Goal: Contribute content: Contribute content

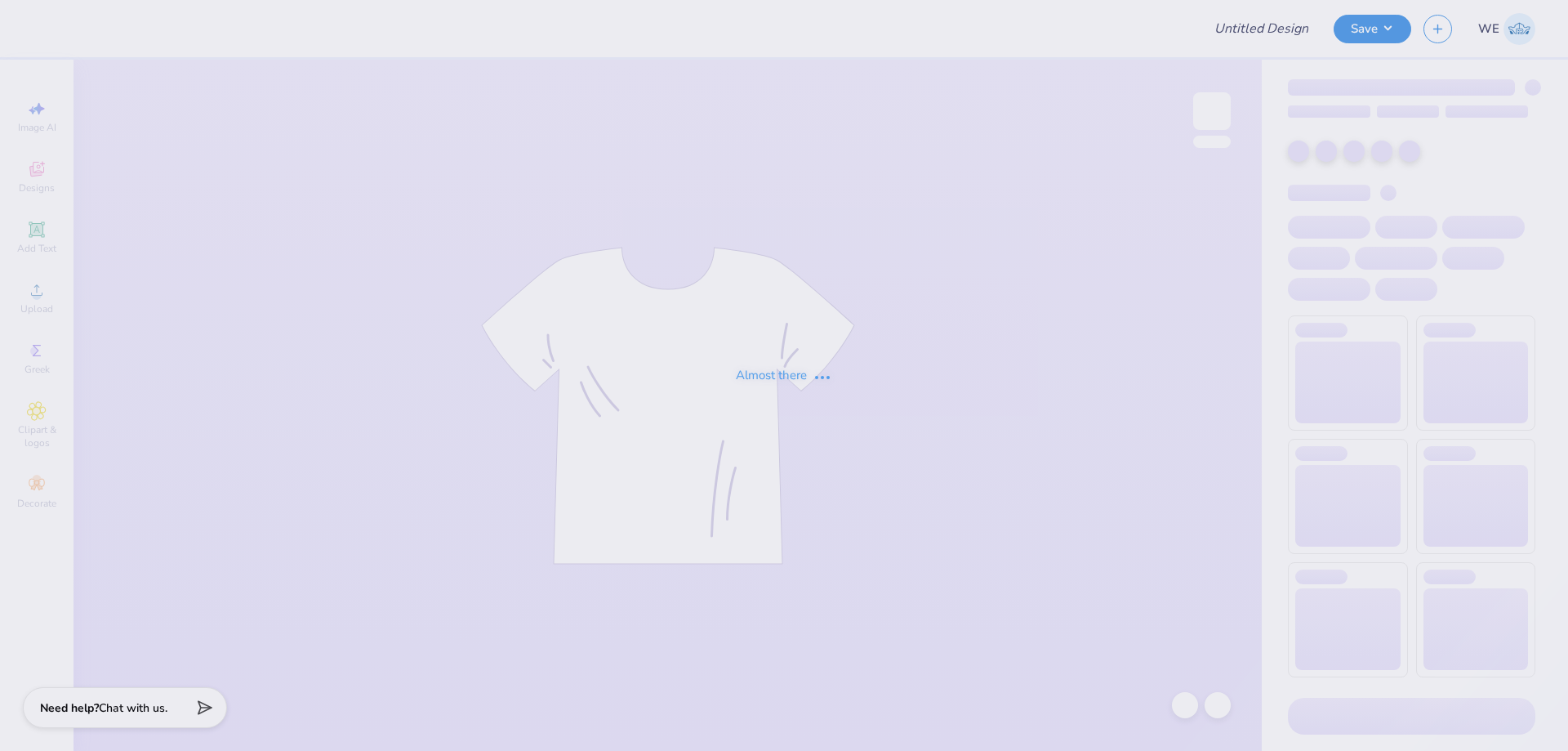
type input "SNU Halloween Shirt"
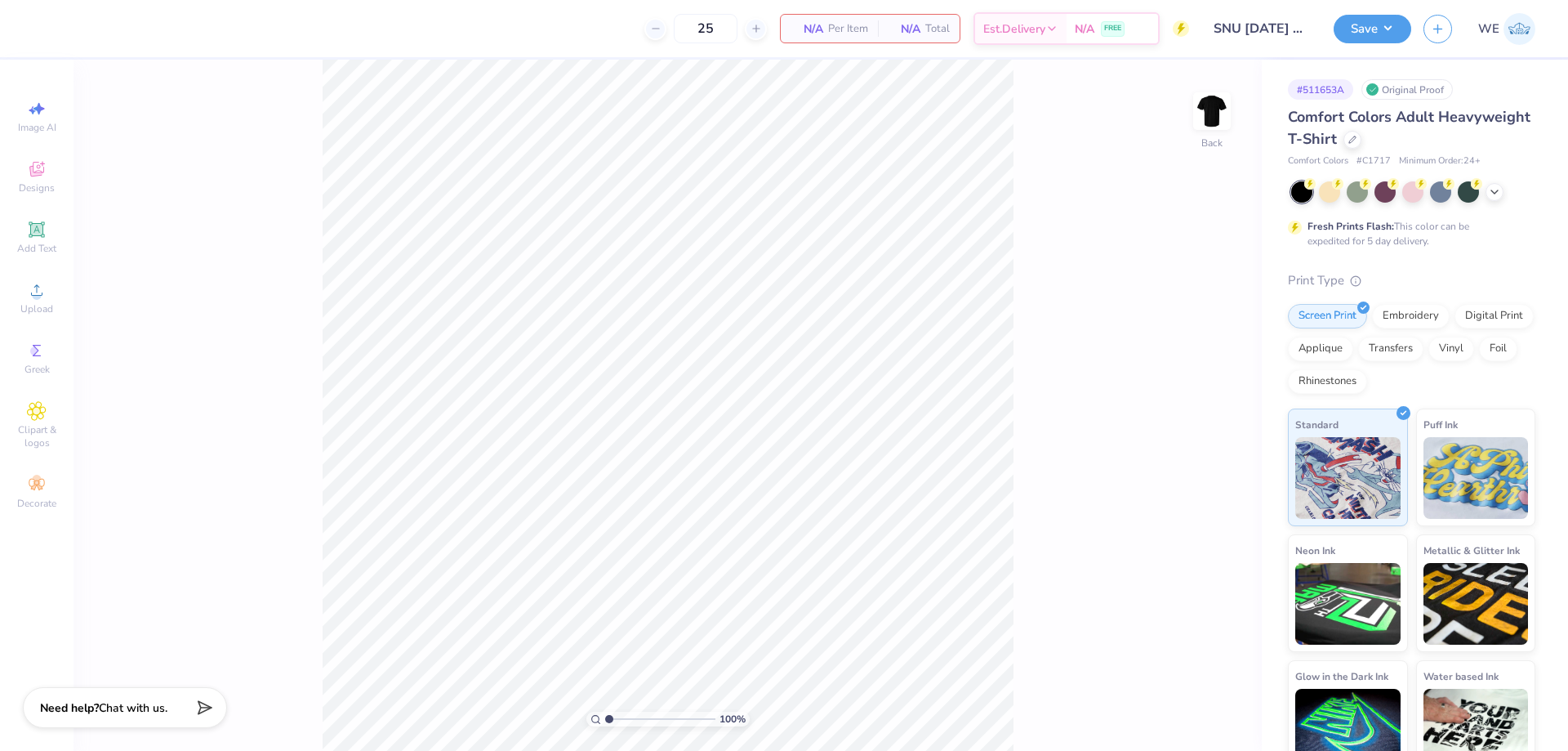
click at [292, 332] on div "100 % Back" at bounding box center [668, 405] width 1188 height 691
click at [41, 299] on icon at bounding box center [37, 290] width 20 height 20
click at [53, 300] on div "Upload" at bounding box center [37, 298] width 57 height 48
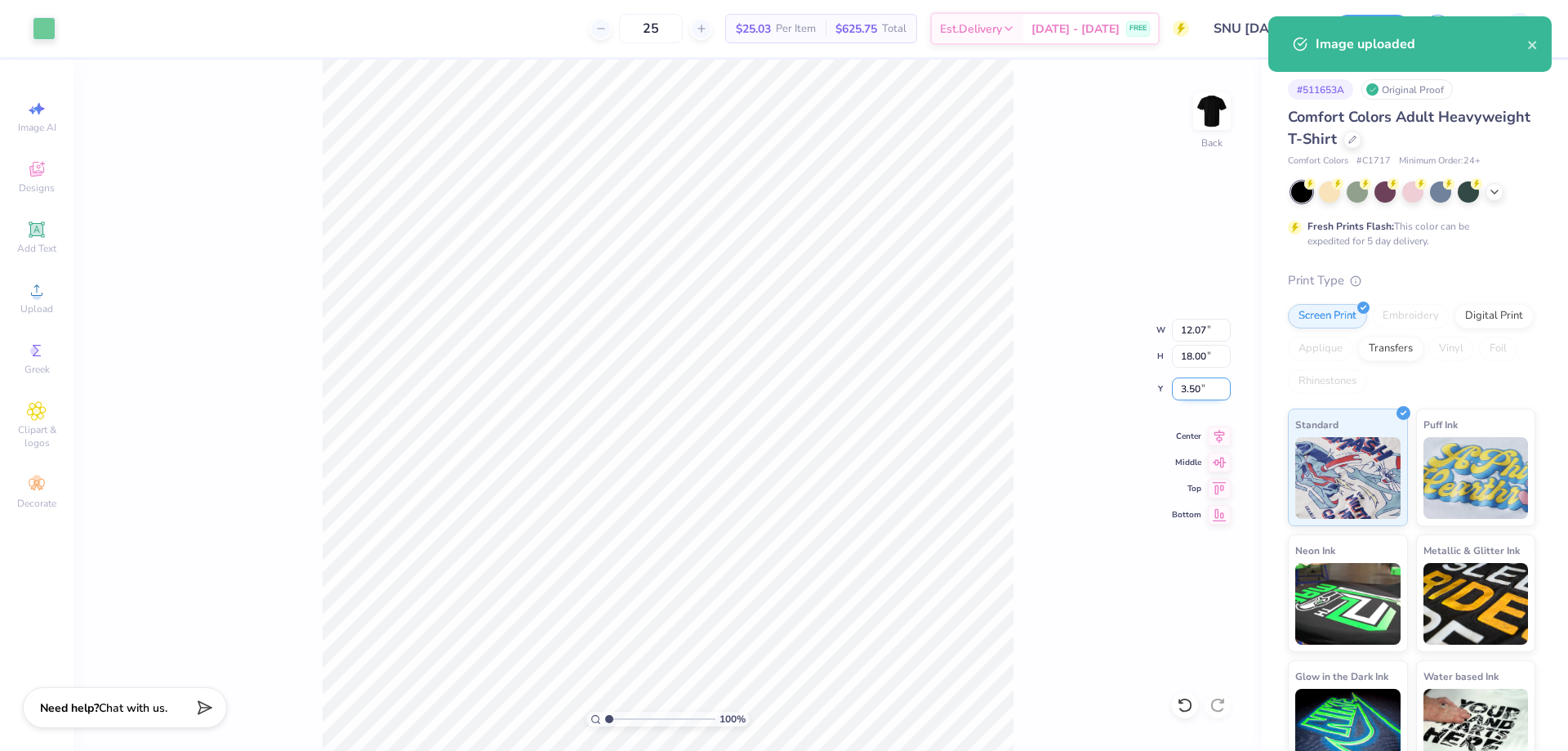
click at [1198, 389] on input "3.50" at bounding box center [1201, 389] width 59 height 23
click at [1198, 364] on input "18.00" at bounding box center [1201, 356] width 59 height 23
type input "4"
type input "2.68"
type input "4.00"
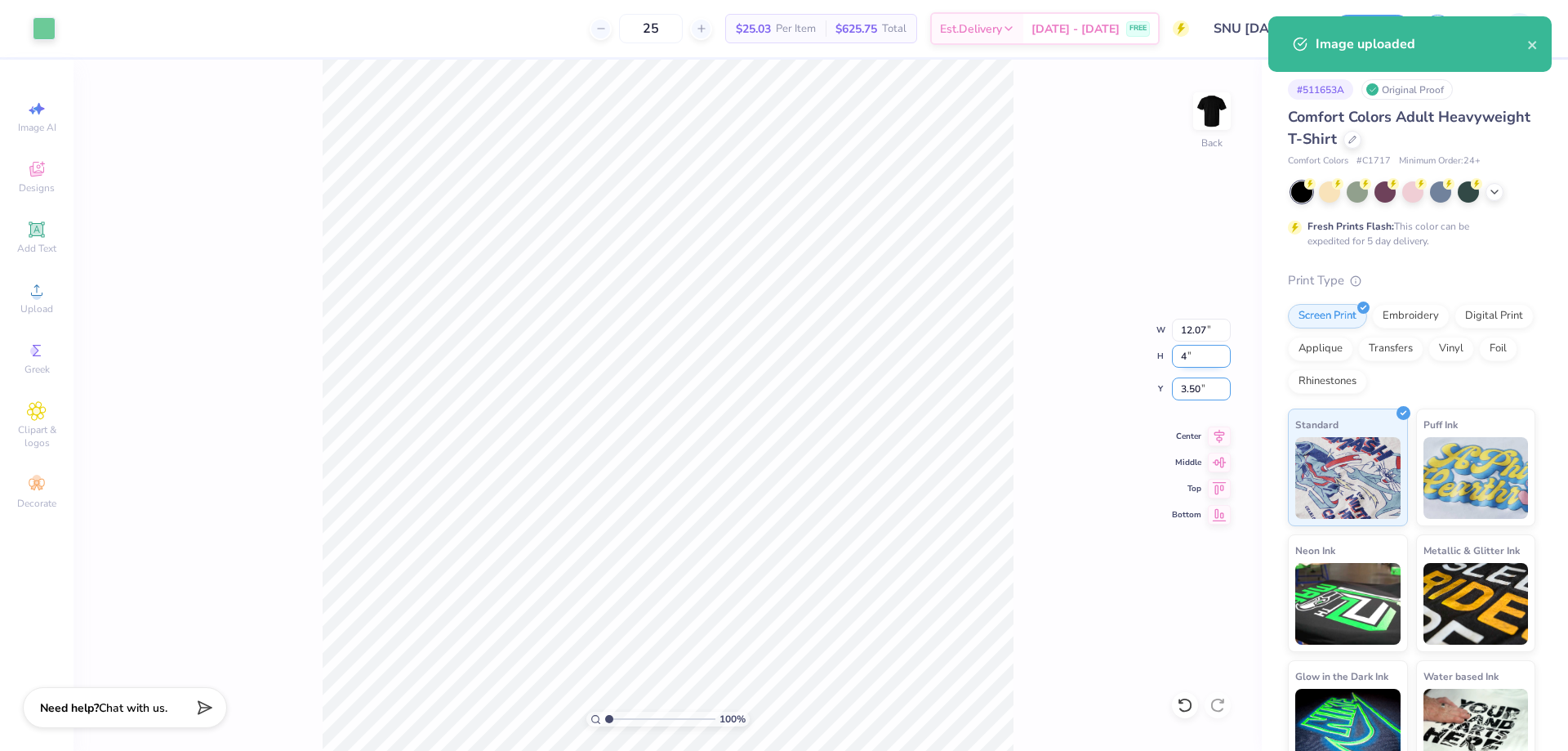
type input "10.50"
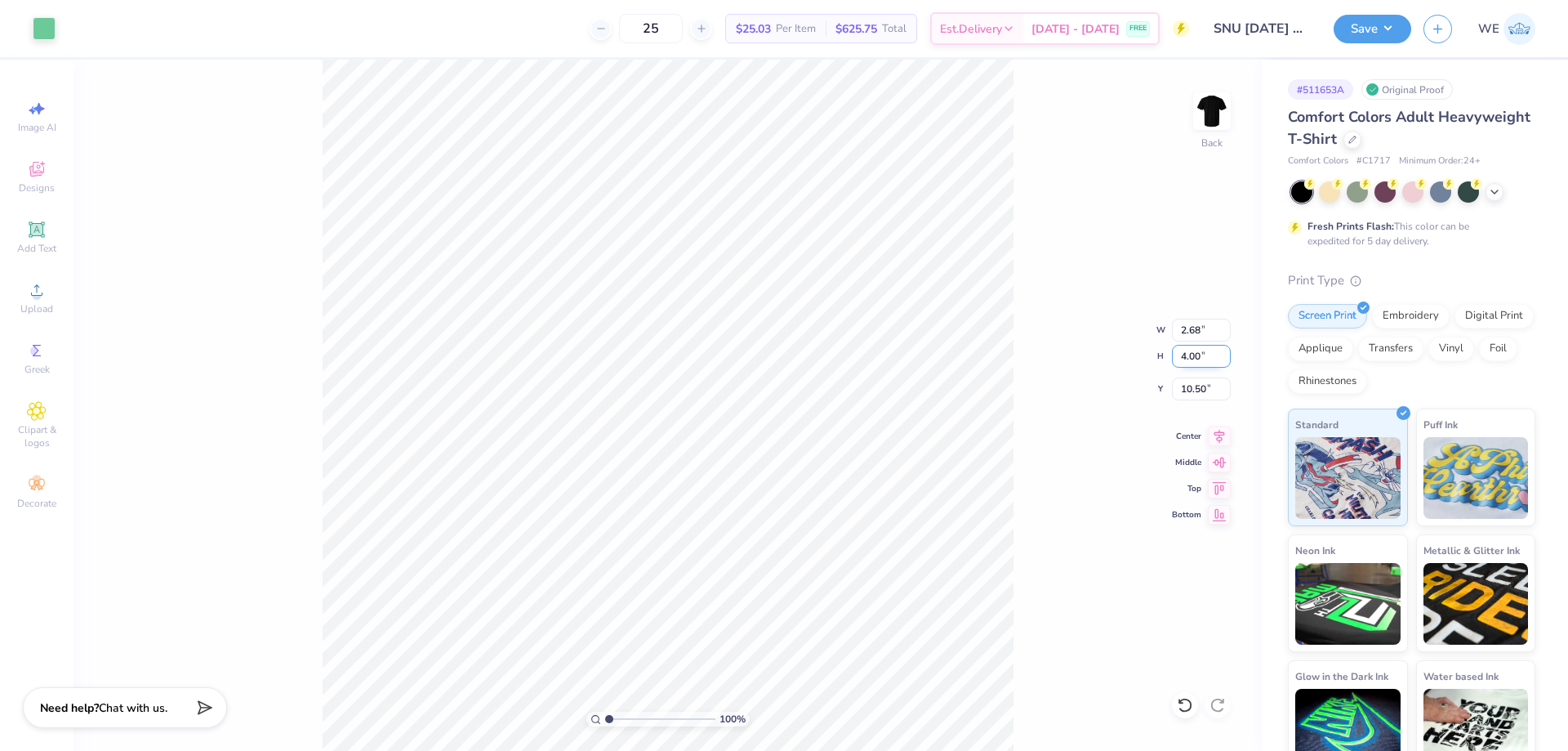
click at [1194, 366] on input "4.00" at bounding box center [1201, 356] width 59 height 23
type input "3.5"
type input "2.35"
type input "3.50"
type input "3.00"
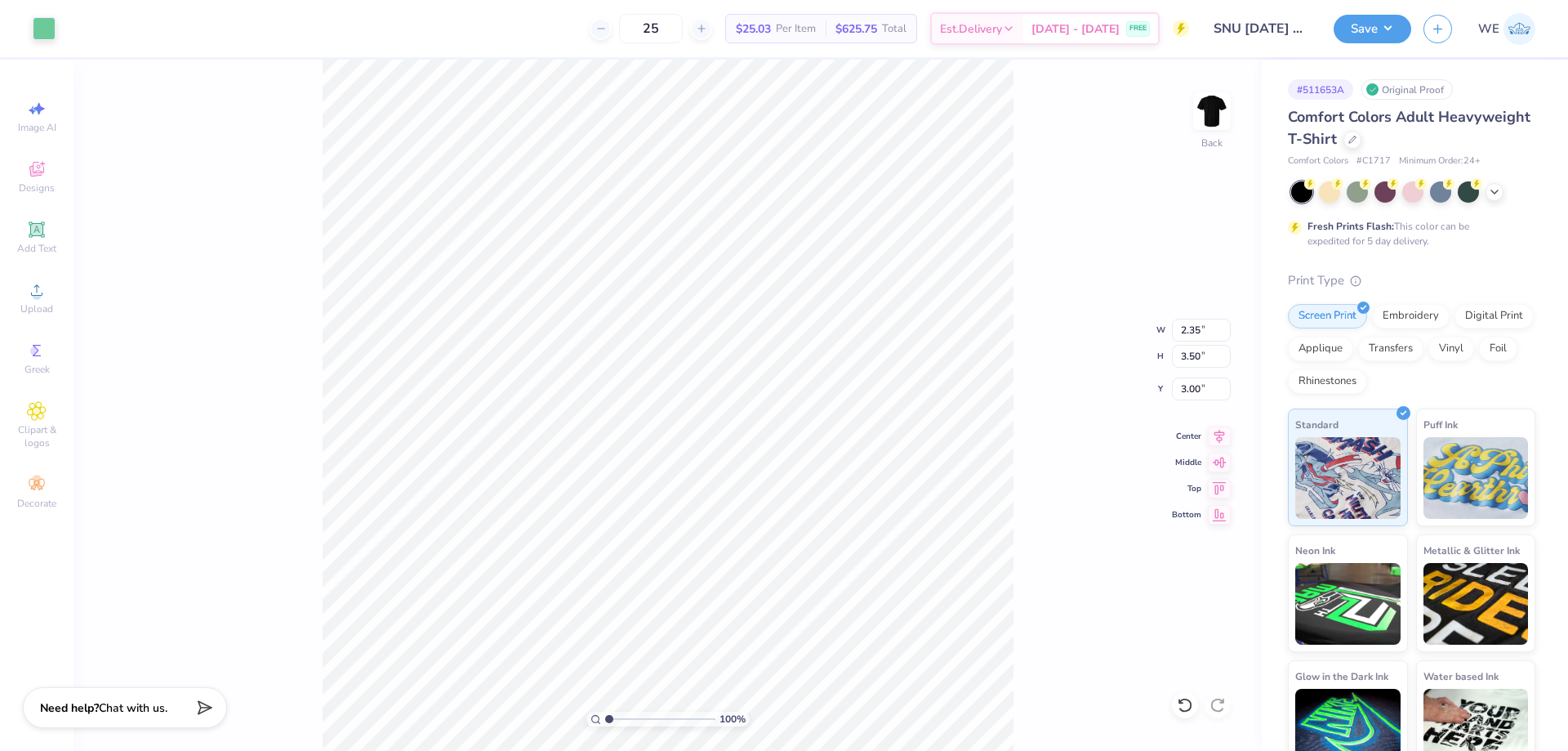
type input "3.97"
click at [1184, 354] on input "3.50" at bounding box center [1201, 356] width 59 height 23
type input "3"
type input "2.01"
type input "3.00"
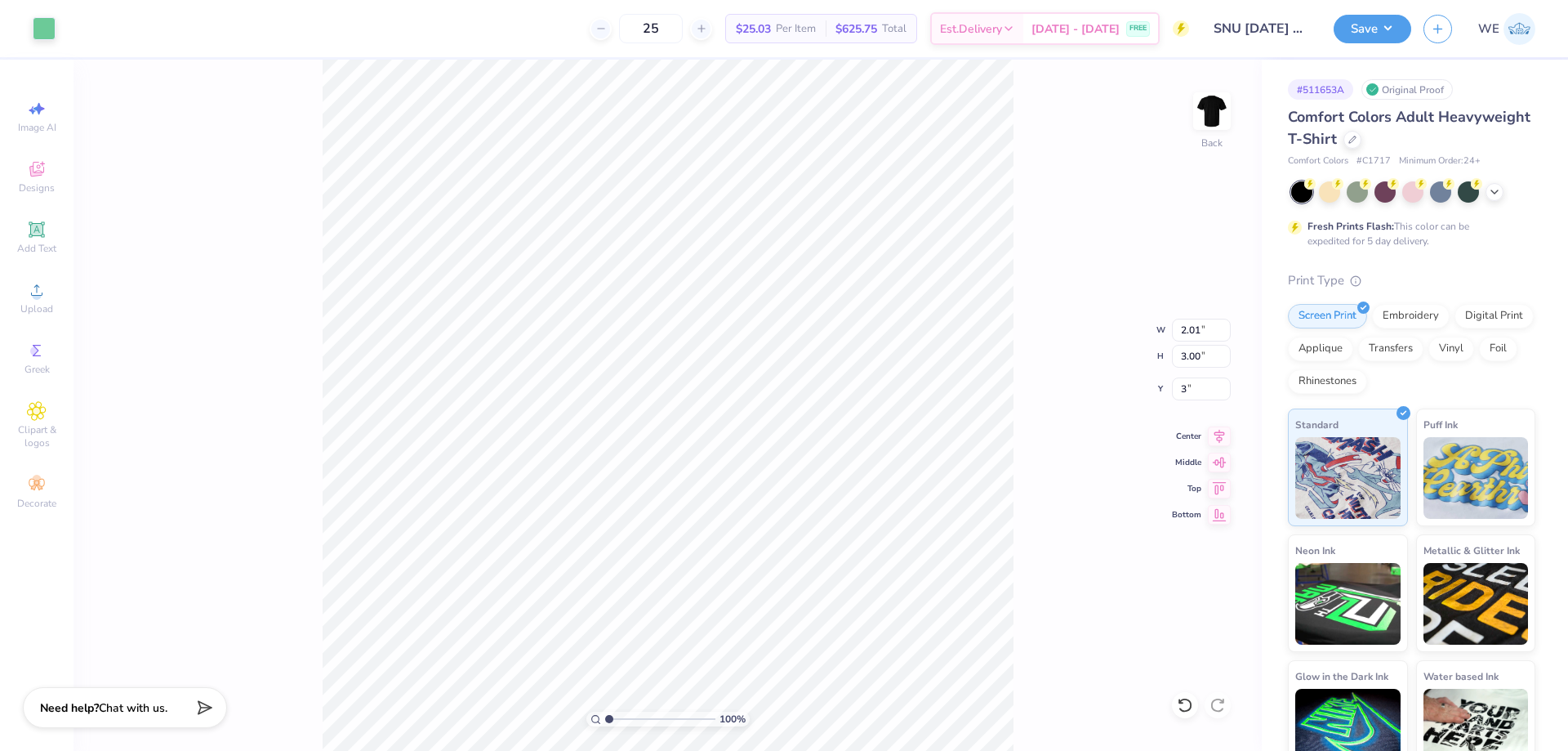
type input "3.00"
click at [50, 298] on div "Upload" at bounding box center [37, 298] width 57 height 48
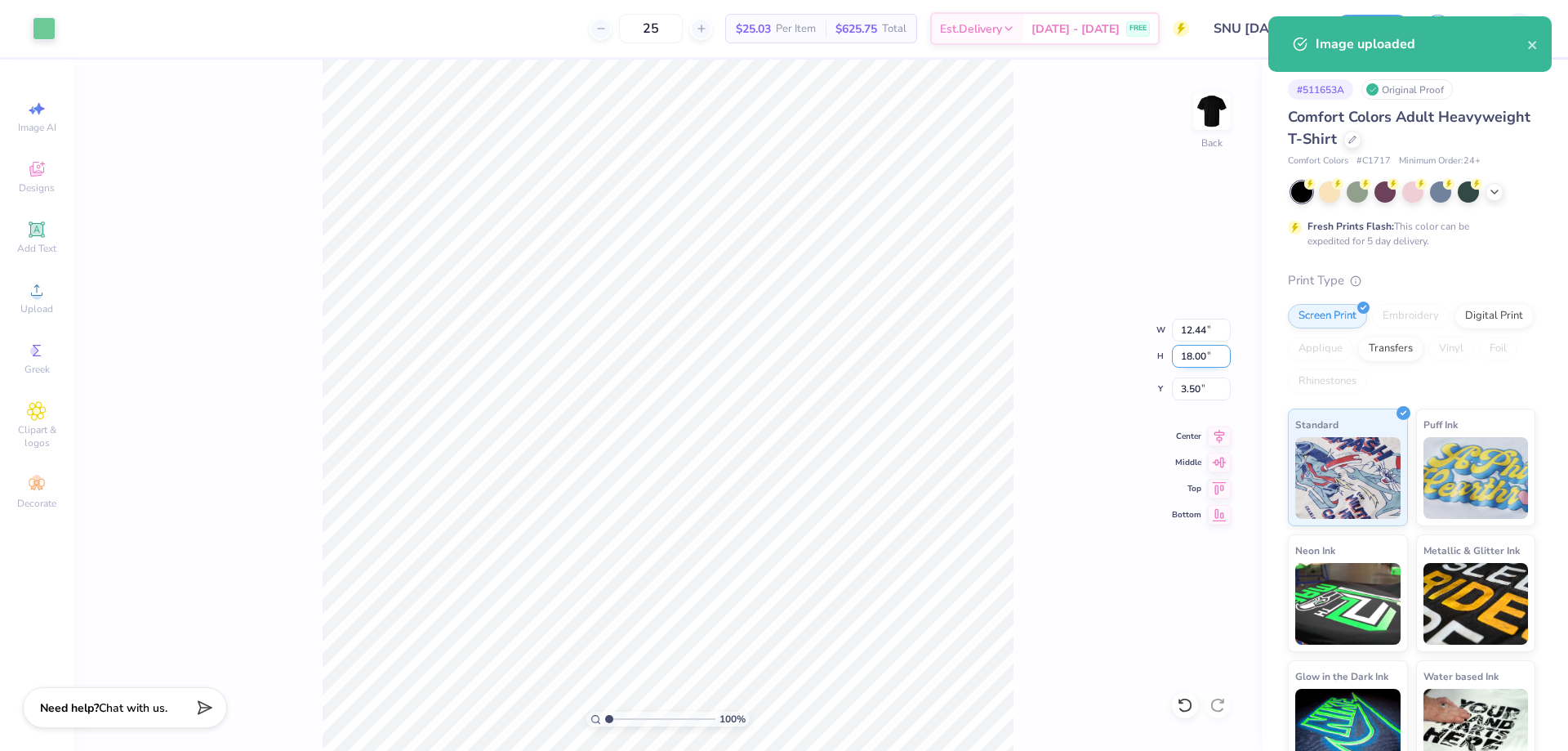
click at [1187, 358] on input "18.00" at bounding box center [1201, 356] width 59 height 23
type input "3"
type input "2.07"
type input "3.00"
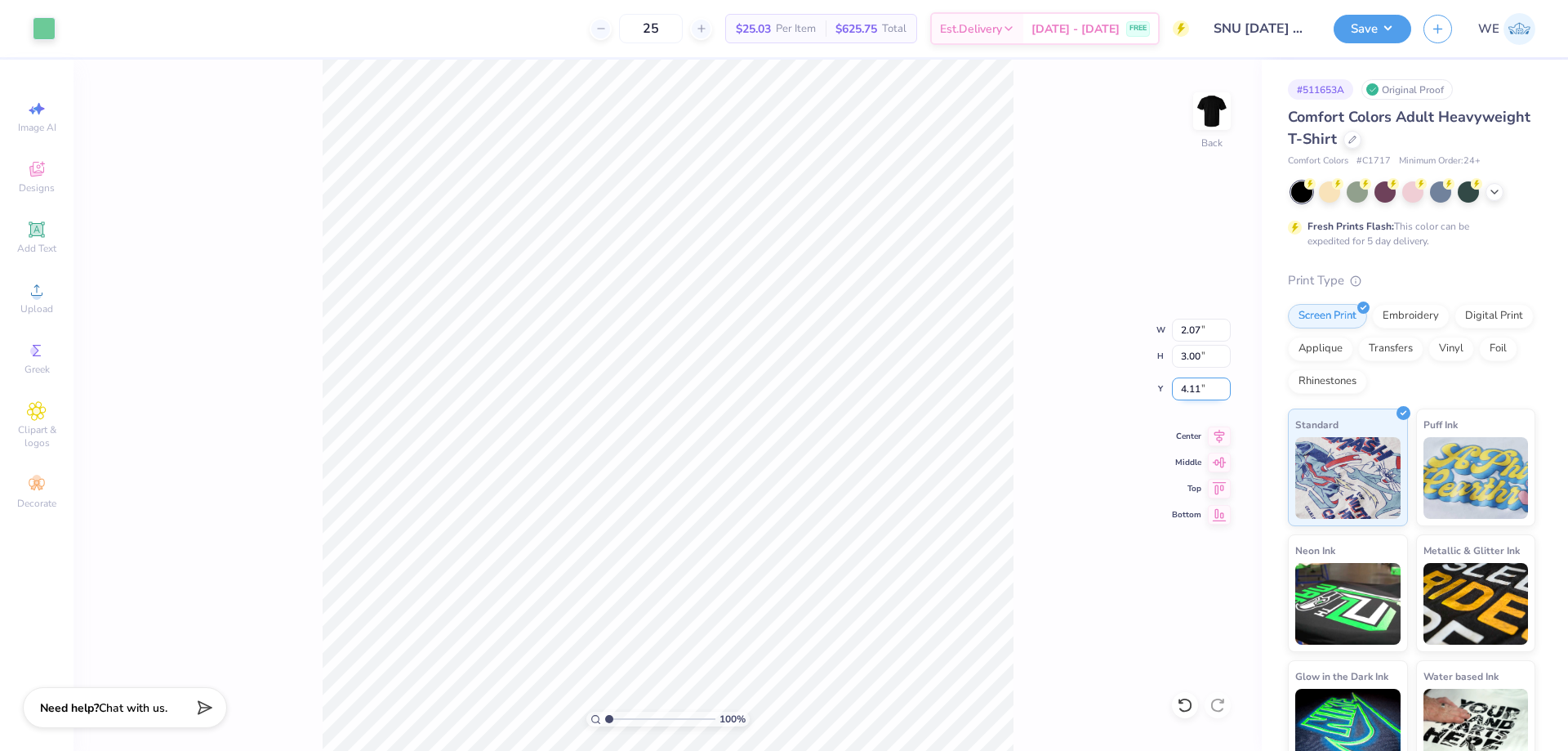
click at [1199, 389] on input "4.11" at bounding box center [1201, 389] width 59 height 23
type input "3.00"
click at [1229, 119] on img at bounding box center [1211, 110] width 65 height 65
click at [44, 298] on icon at bounding box center [37, 290] width 20 height 20
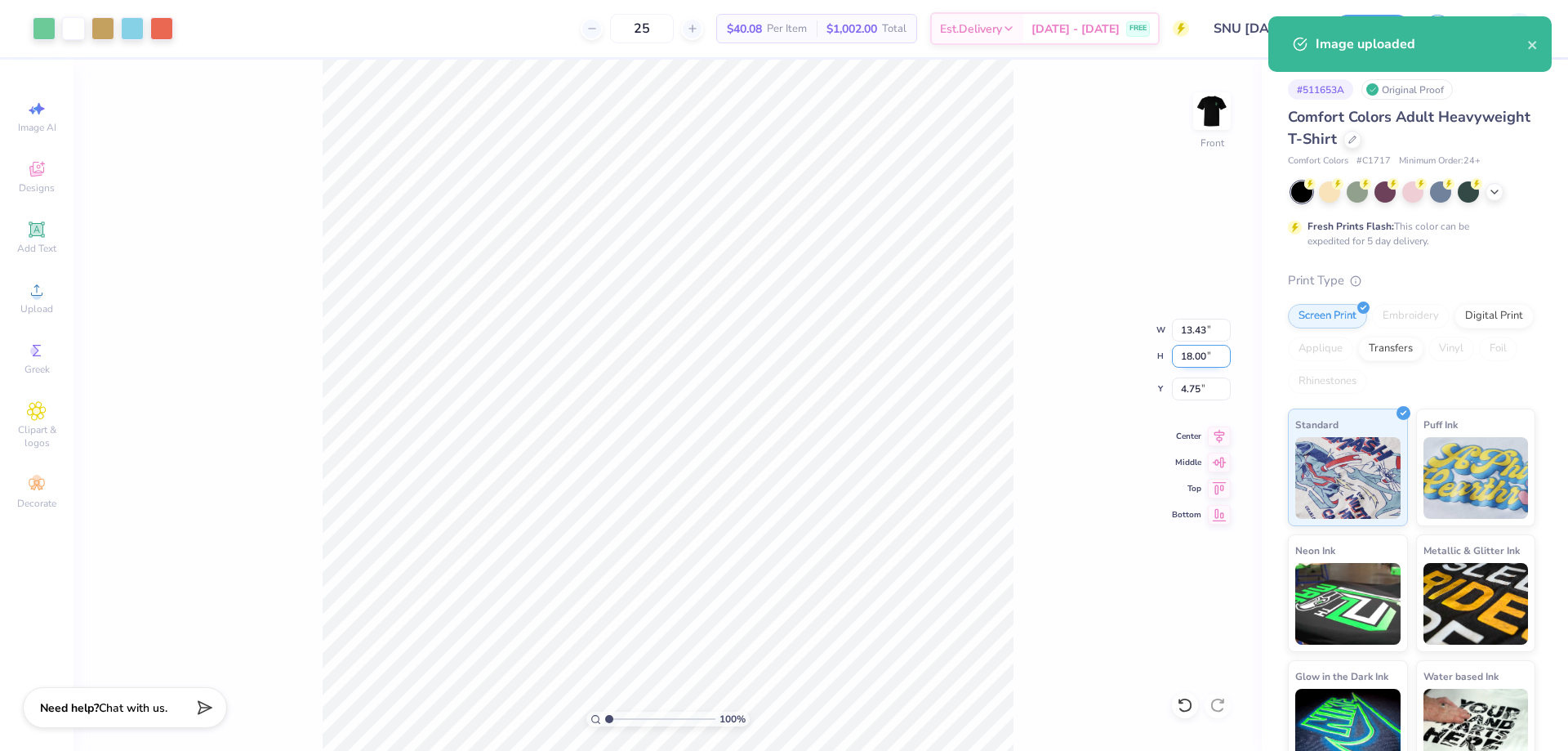
click at [1187, 358] on input "18.00" at bounding box center [1201, 356] width 59 height 23
click at [1189, 334] on input "13.43" at bounding box center [1201, 331] width 59 height 23
type input "11.00"
type input "14.75"
type input "3.00"
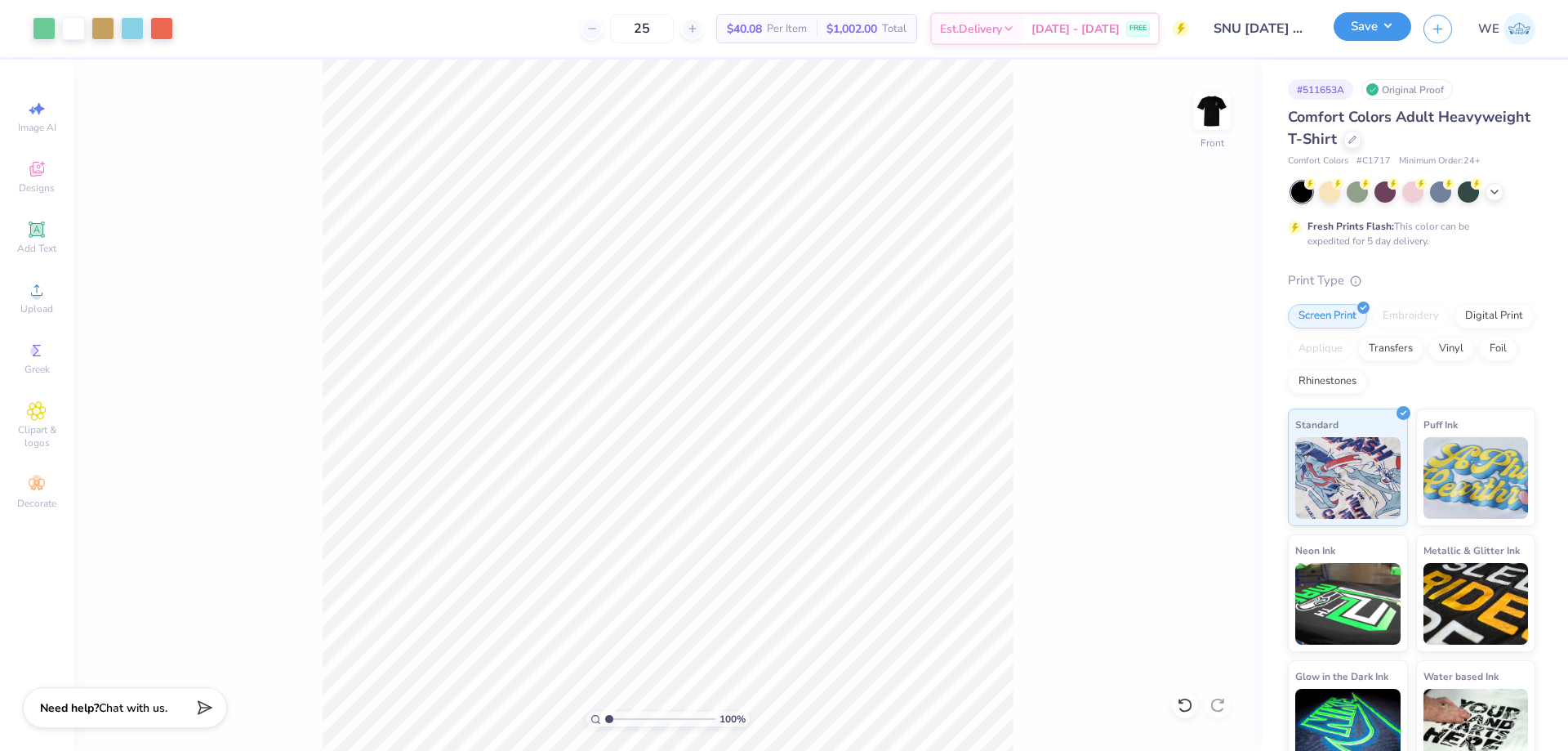
click at [1403, 16] on button "Save" at bounding box center [1372, 27] width 77 height 29
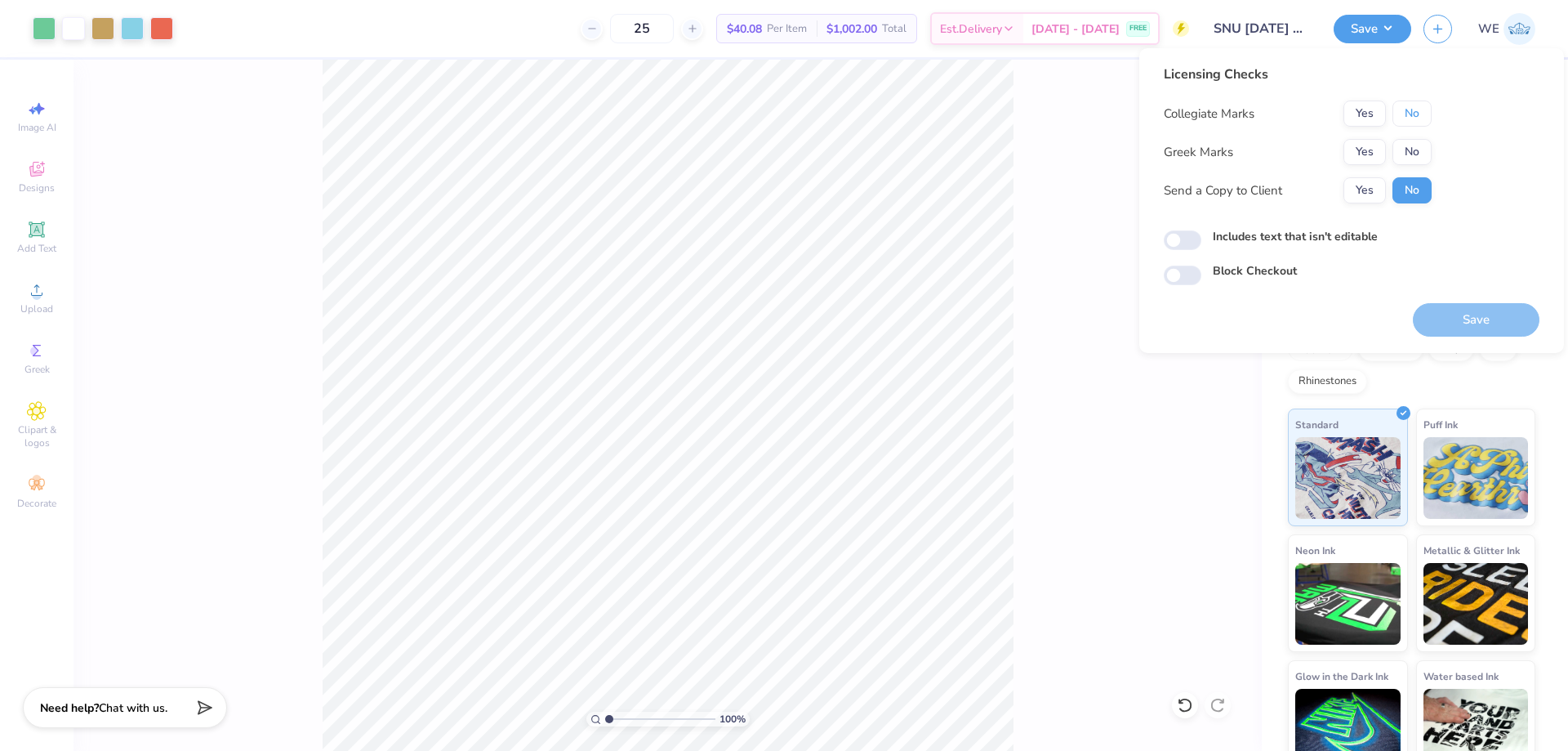
drag, startPoint x: 1420, startPoint y: 114, endPoint x: 1403, endPoint y: 128, distance: 22.0
click at [1418, 113] on button "No" at bounding box center [1412, 113] width 39 height 26
click at [1359, 153] on button "Yes" at bounding box center [1365, 151] width 43 height 26
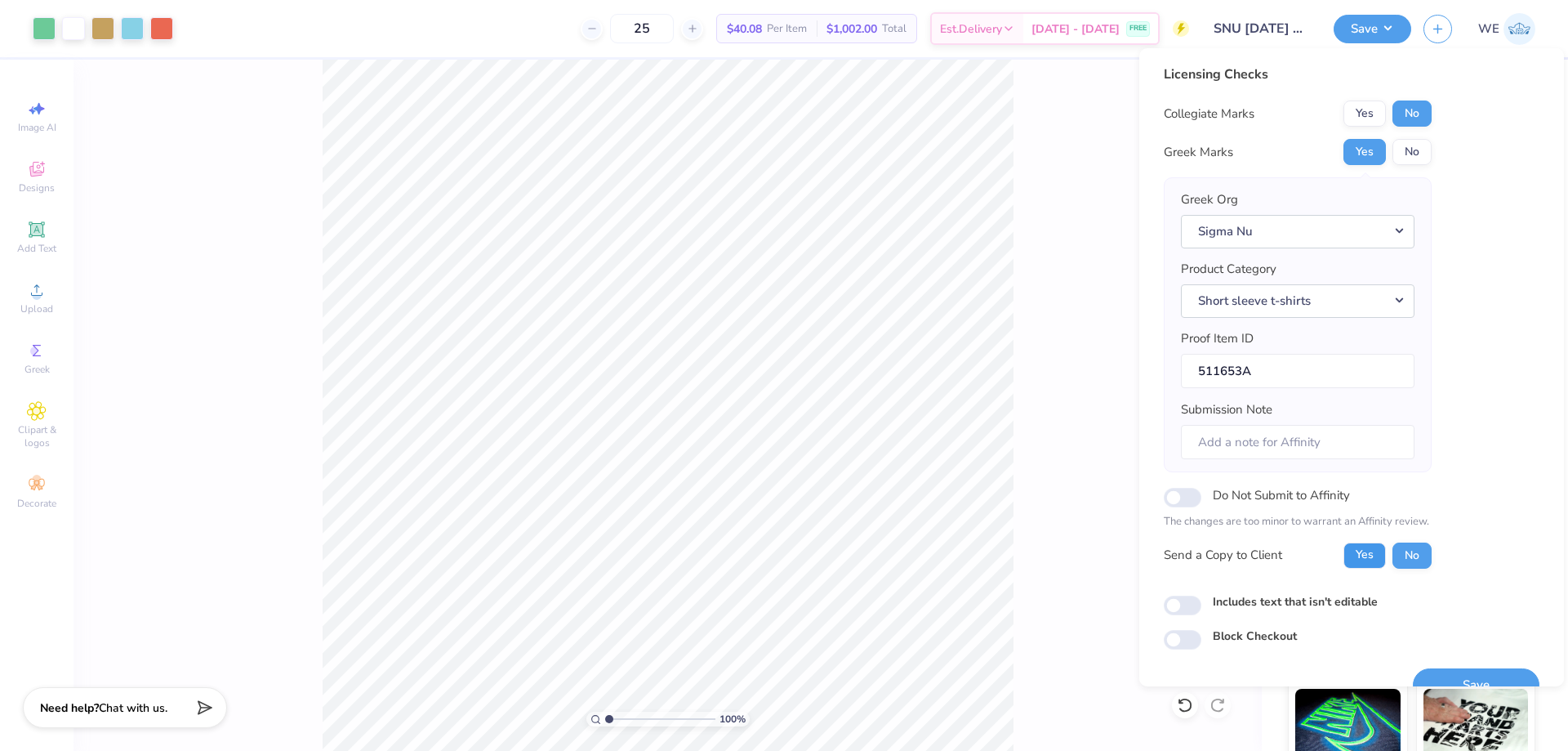
click at [1361, 551] on button "Yes" at bounding box center [1365, 555] width 43 height 26
click at [1177, 608] on input "Includes text that isn't editable" at bounding box center [1182, 606] width 37 height 20
checkbox input "true"
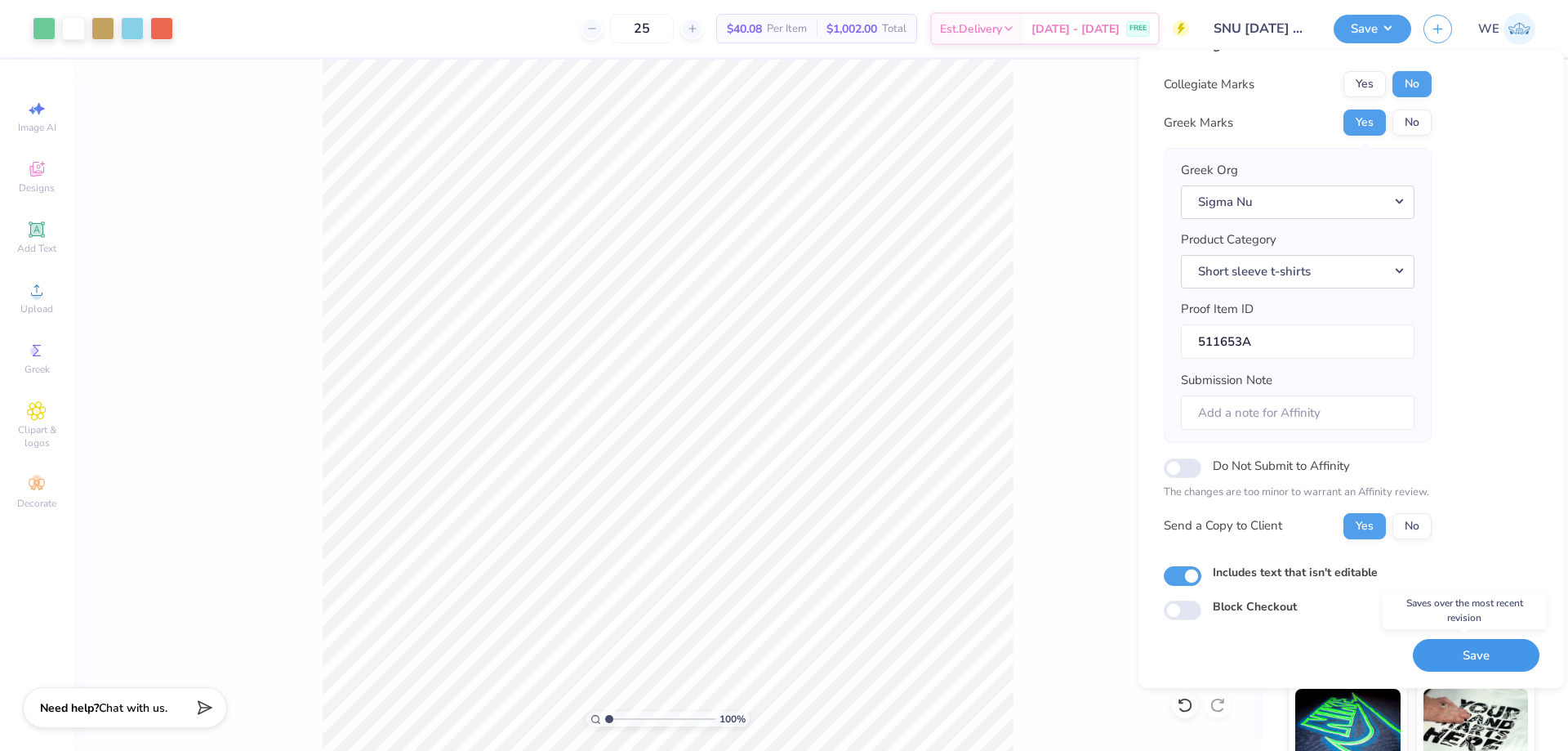
click at [1466, 643] on button "Save" at bounding box center [1476, 656] width 126 height 34
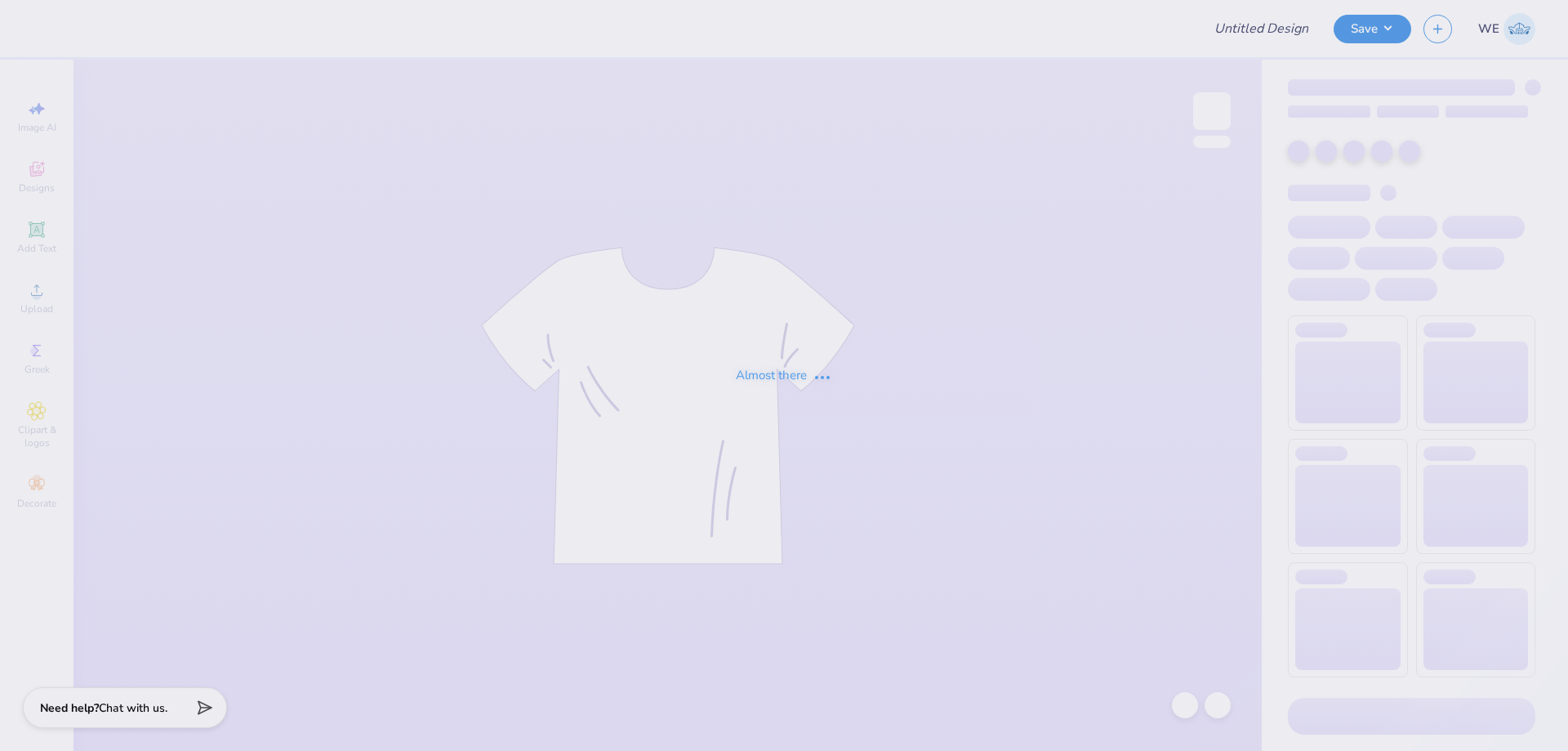
type input "tchi parents weekend shirt"
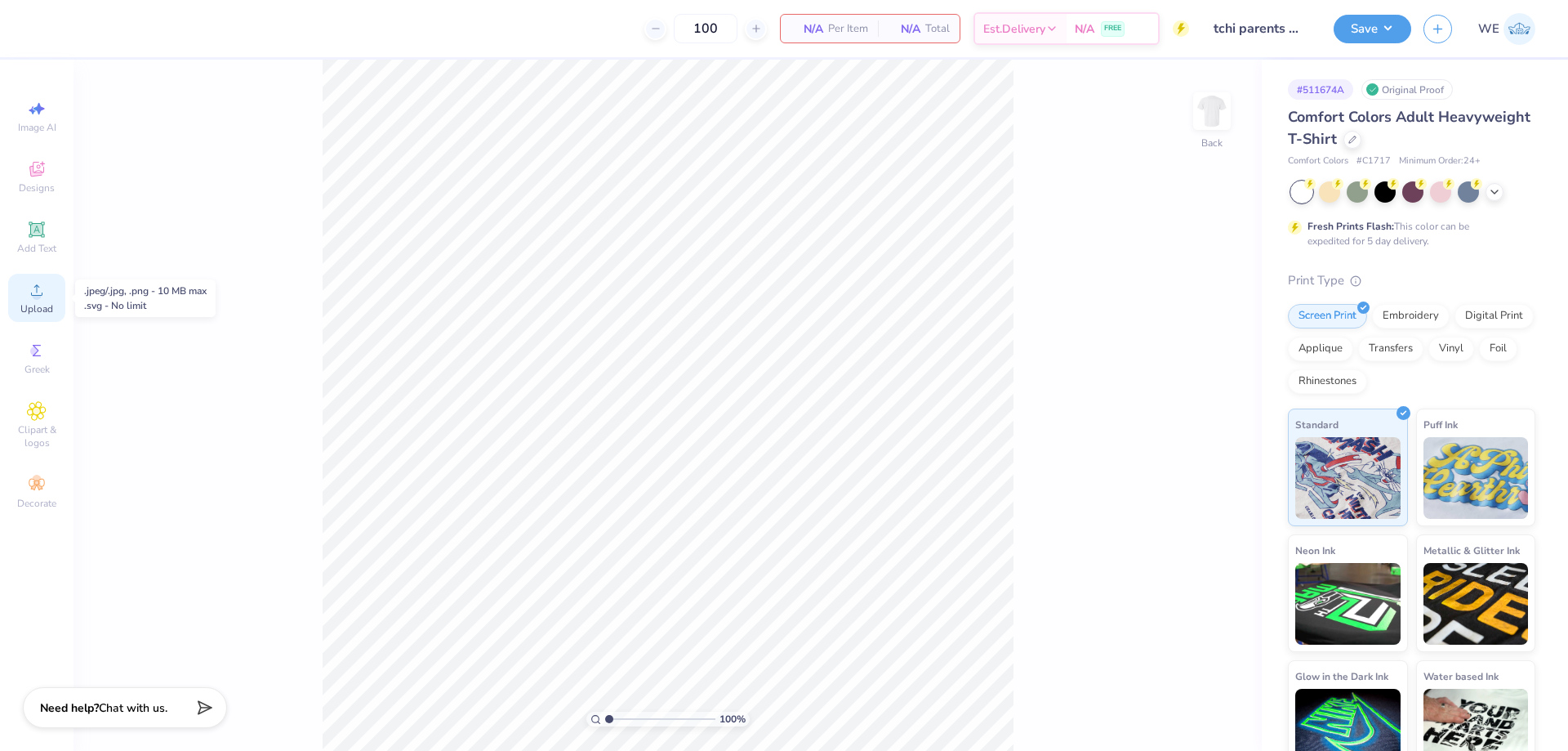
click at [41, 295] on icon at bounding box center [37, 290] width 12 height 12
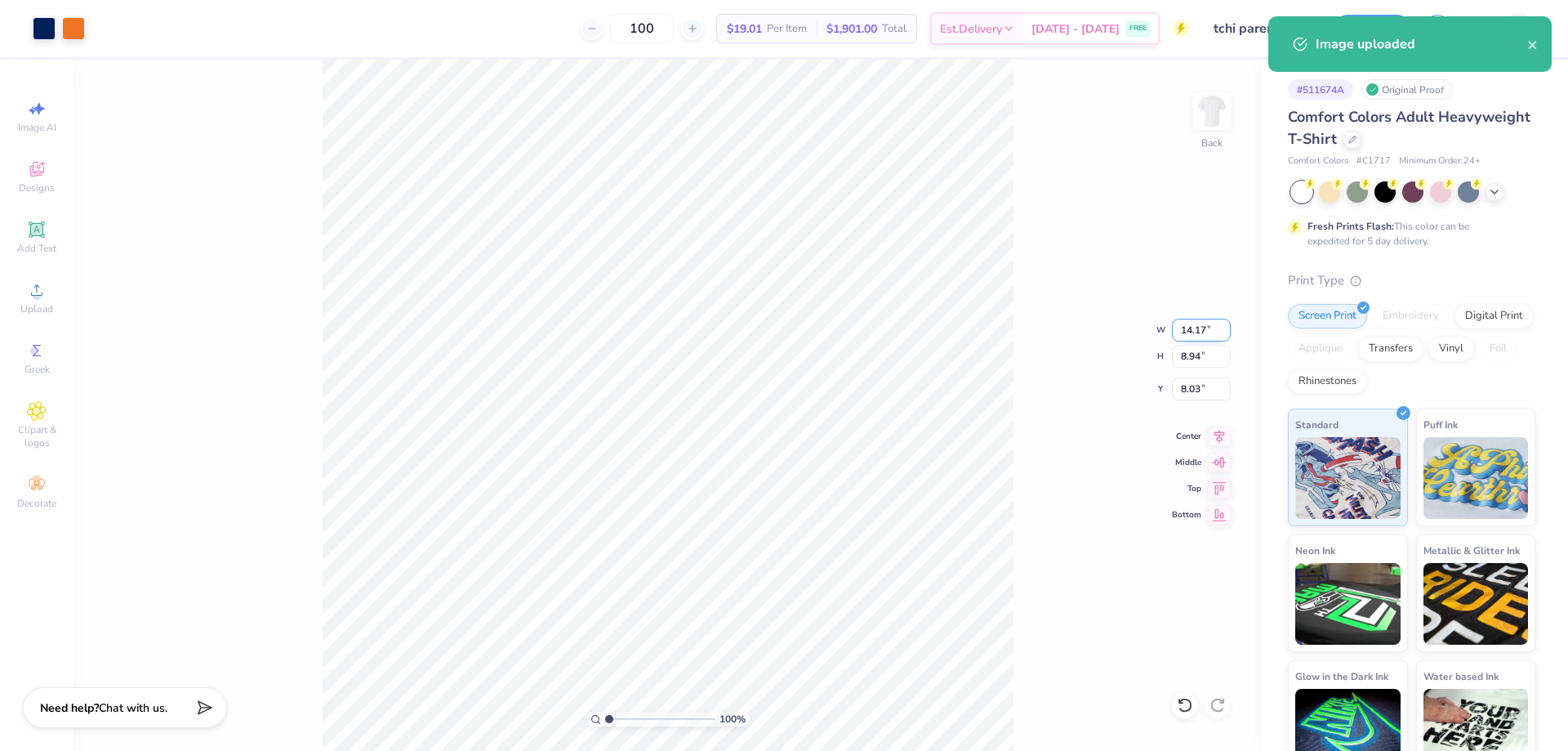
click at [1181, 332] on input "14.17" at bounding box center [1201, 331] width 59 height 23
type input "3.5"
type input "2.21"
type input "3.50"
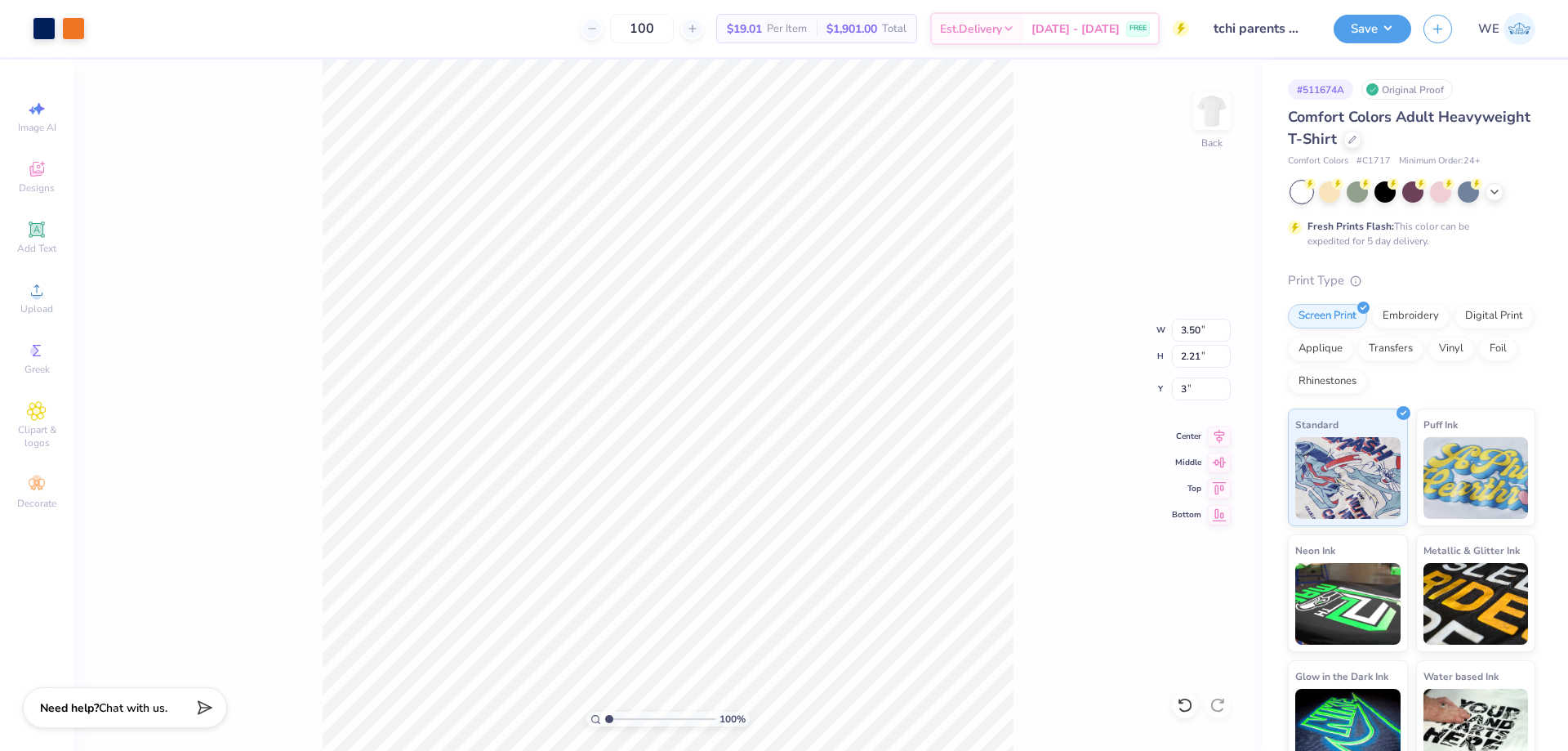
type input "3.00"
click at [1218, 108] on img at bounding box center [1211, 110] width 65 height 65
click at [41, 300] on div "Upload" at bounding box center [37, 298] width 57 height 48
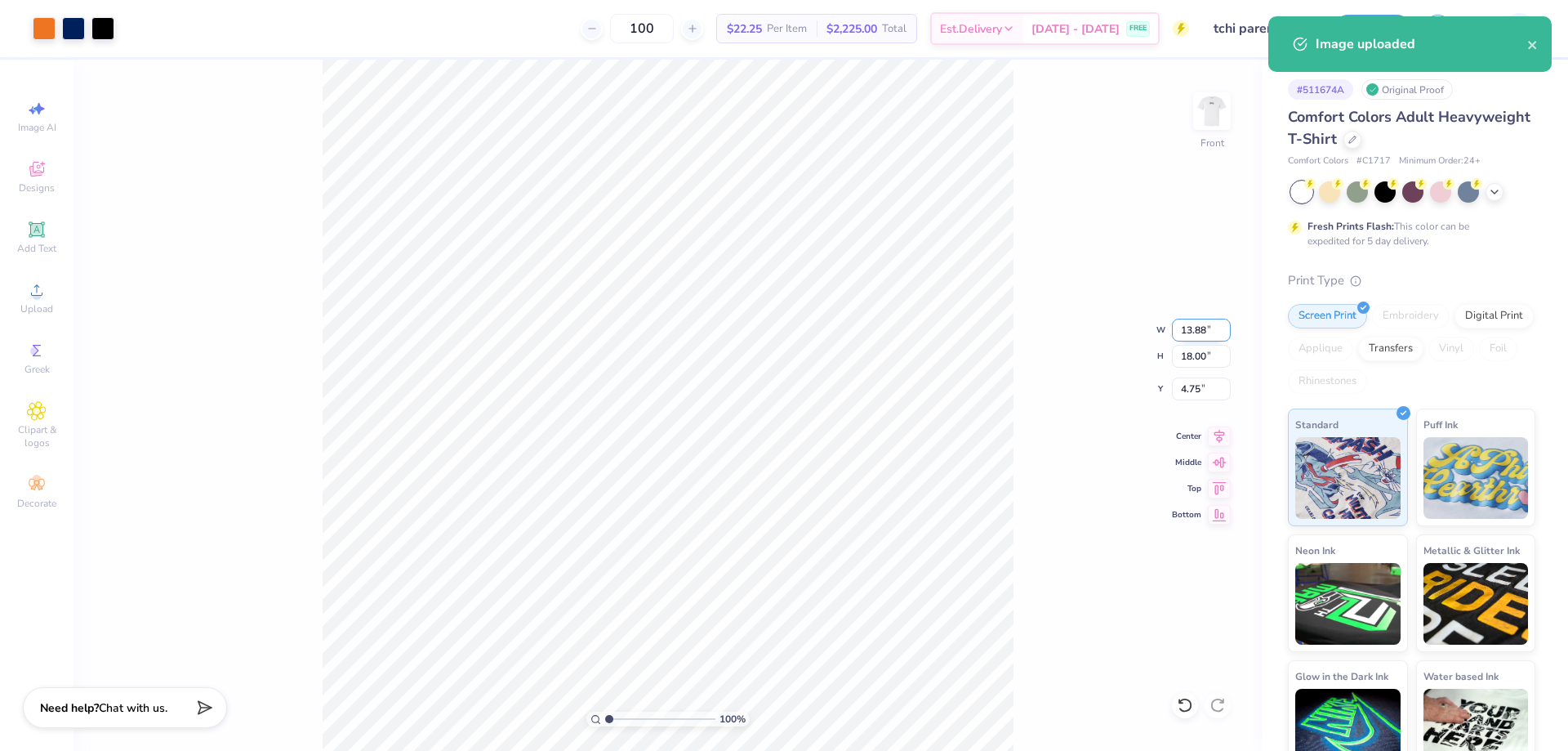
click at [1190, 321] on input "13.88" at bounding box center [1201, 331] width 59 height 23
type input "12.00"
type input "15.56"
type input "5.97"
type input "15"
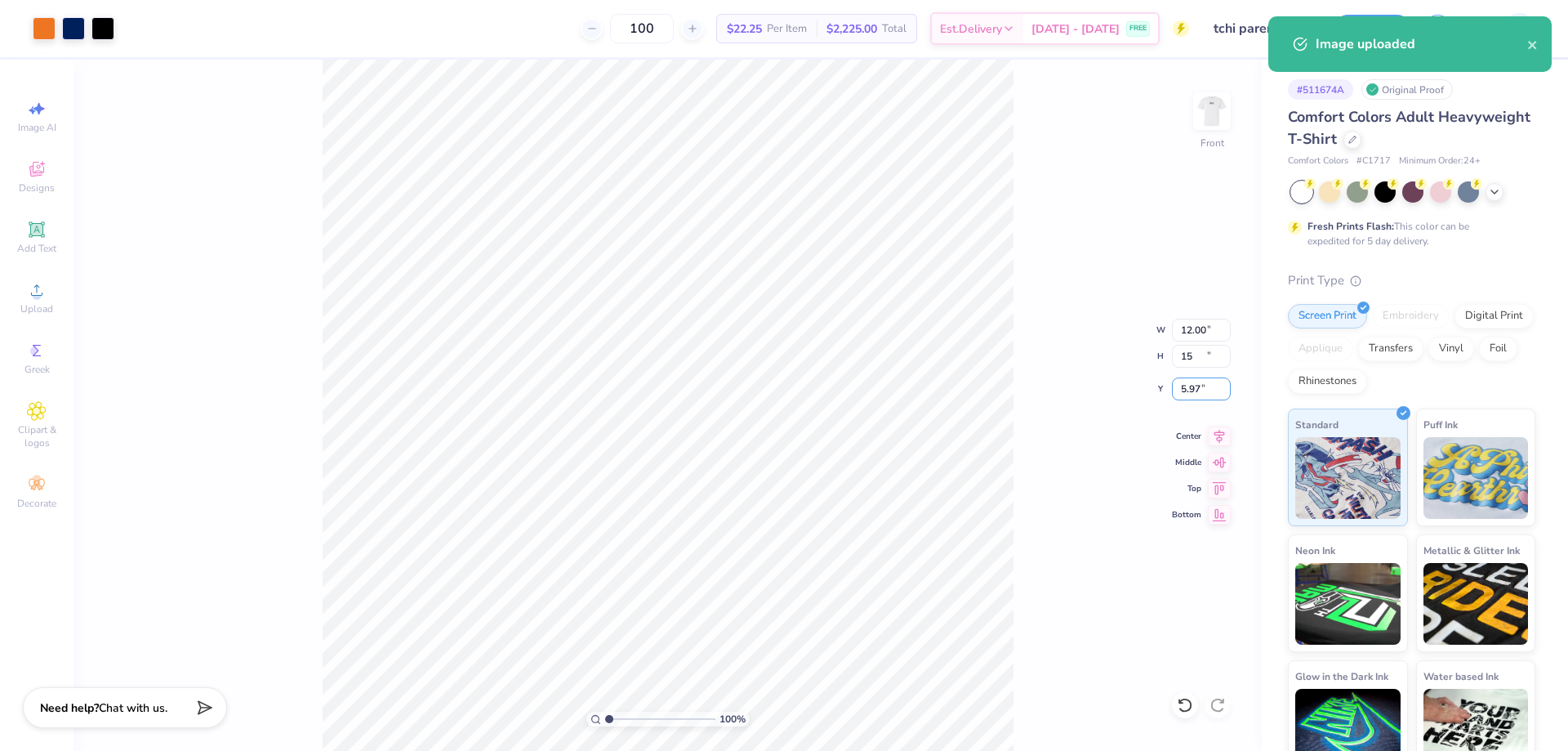
type input "11.57"
type input "15.00"
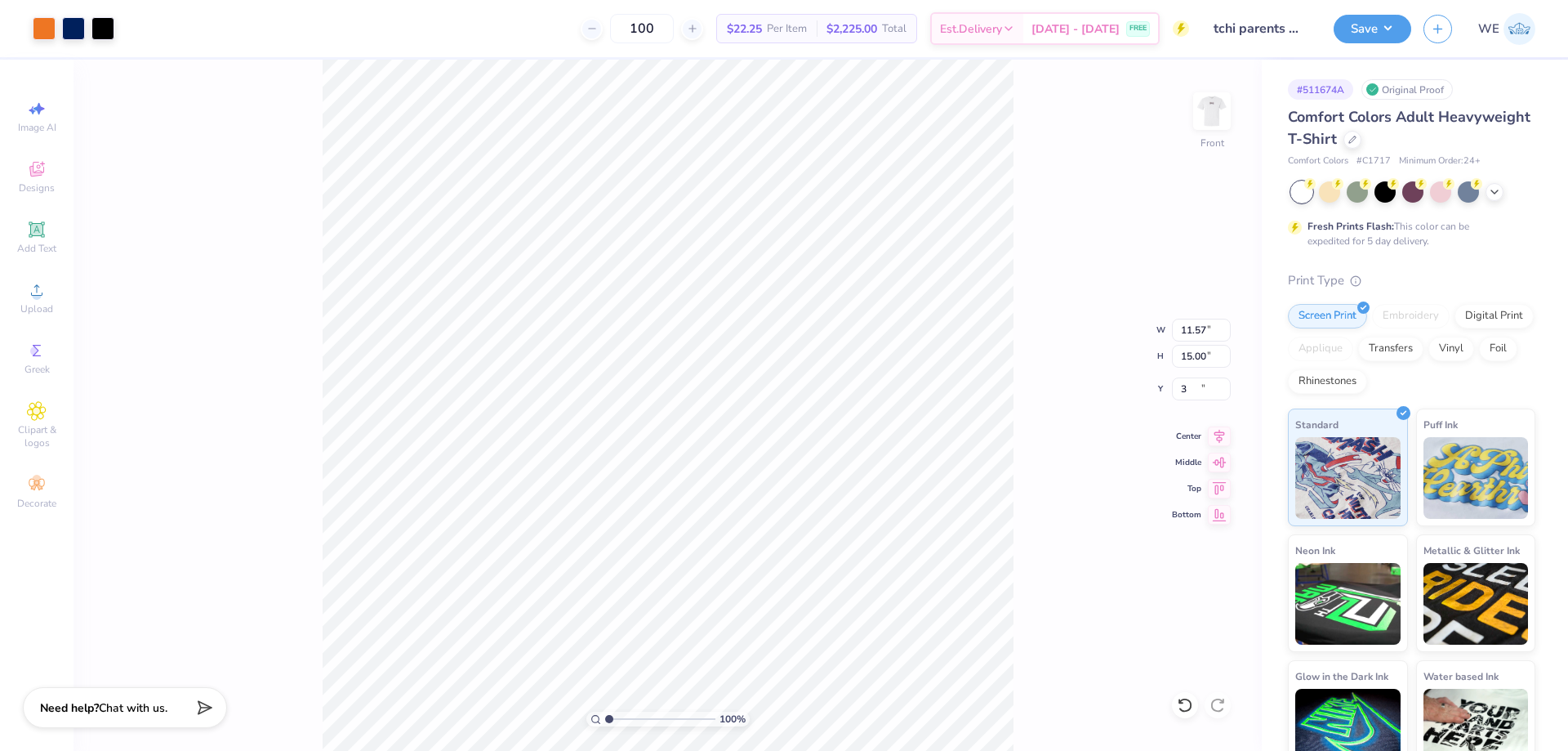
type input "3.00"
click at [1052, 372] on div "100 % Front W 11.57 11.57 " H 15.00 15.00 " Y 3.00 3.00 " Center Middle Top Bot…" at bounding box center [668, 405] width 1188 height 691
click at [1394, 21] on button "Save" at bounding box center [1372, 27] width 77 height 29
click at [1350, 30] on button "Save" at bounding box center [1372, 27] width 77 height 29
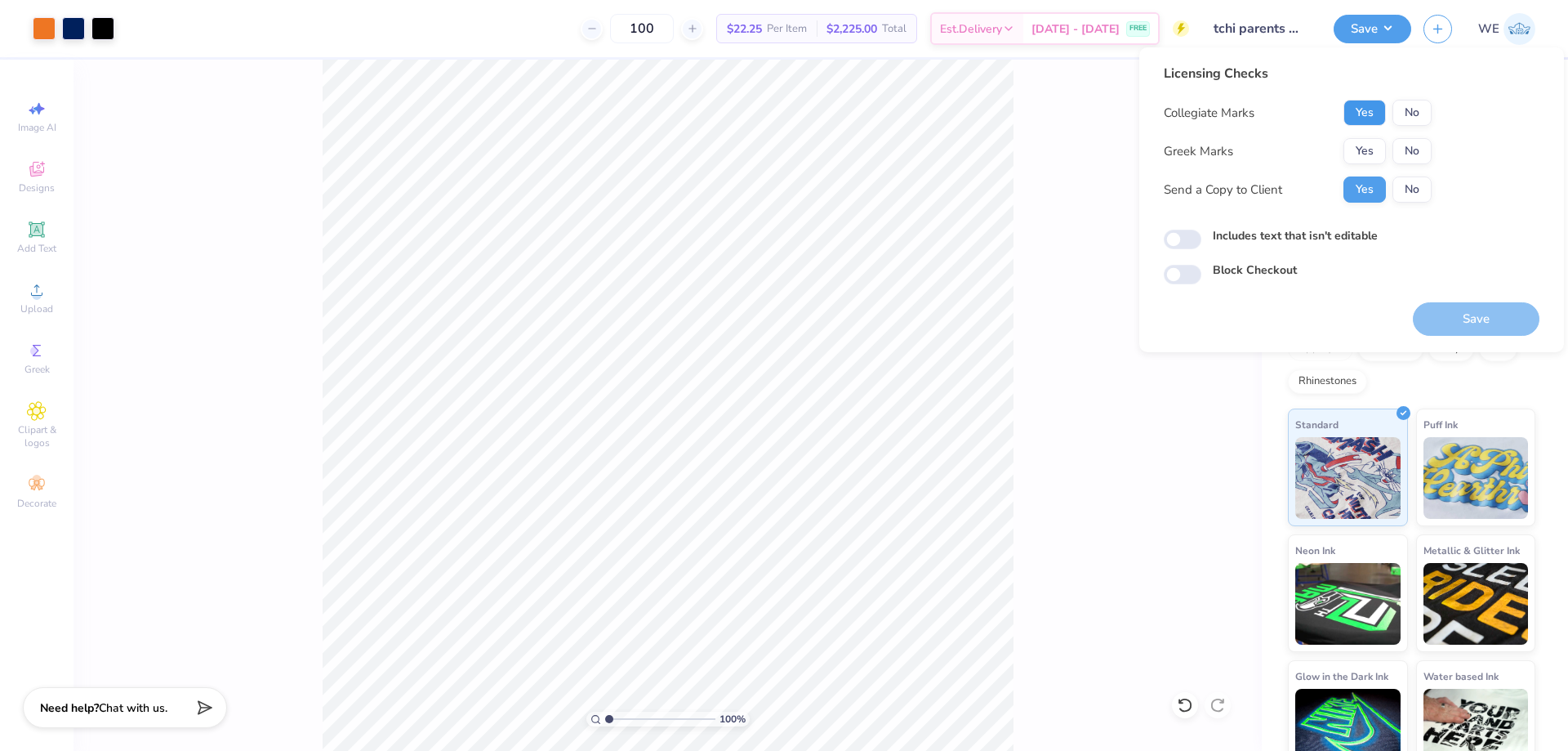
click at [1366, 113] on button "Yes" at bounding box center [1365, 112] width 43 height 26
click at [1358, 143] on button "Yes" at bounding box center [1365, 151] width 43 height 26
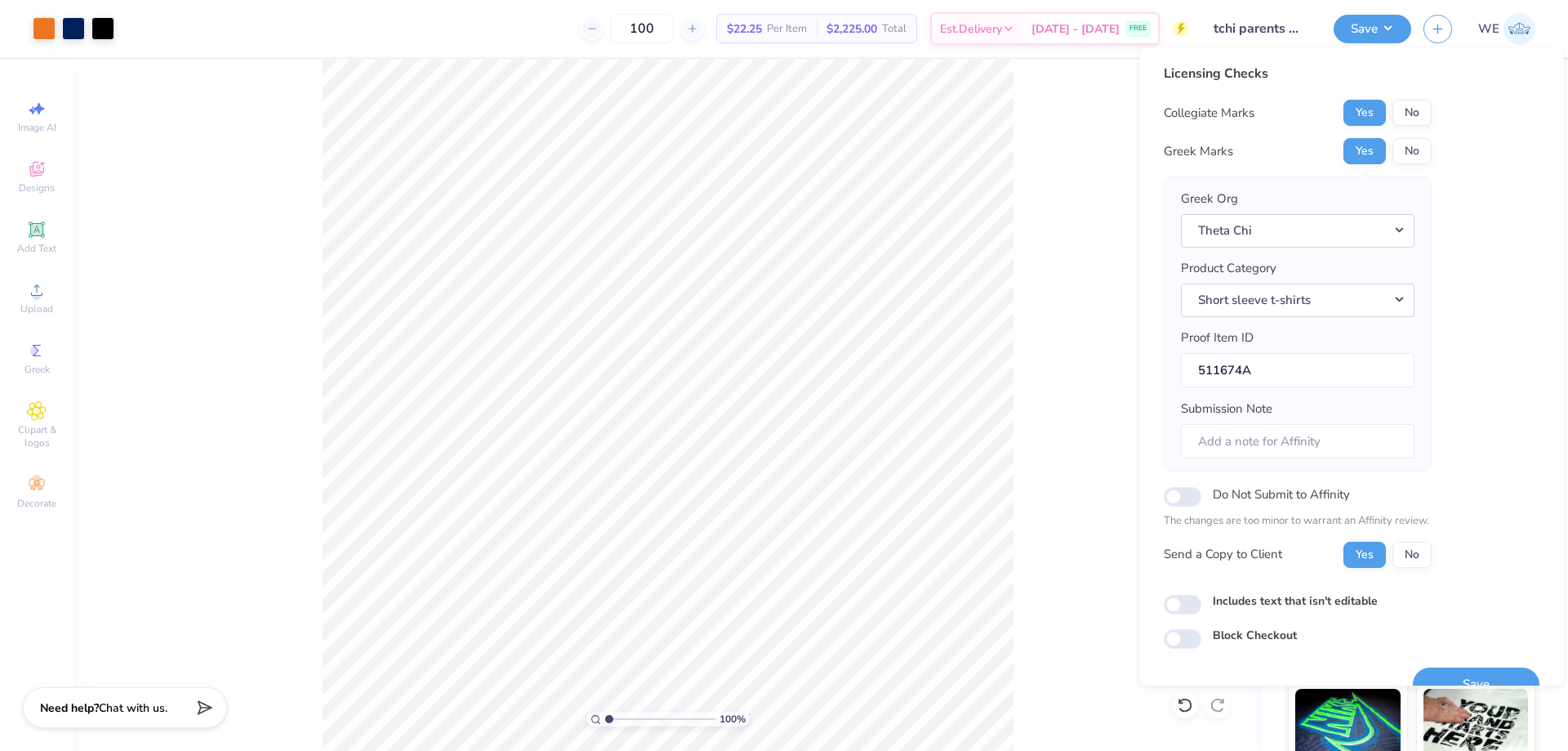
click at [1202, 607] on div "Includes text that isn't editable" at bounding box center [1352, 601] width 376 height 19
click at [1186, 606] on input "Includes text that isn't editable" at bounding box center [1182, 605] width 37 height 20
checkbox input "true"
click at [1437, 668] on button "Save" at bounding box center [1476, 684] width 126 height 34
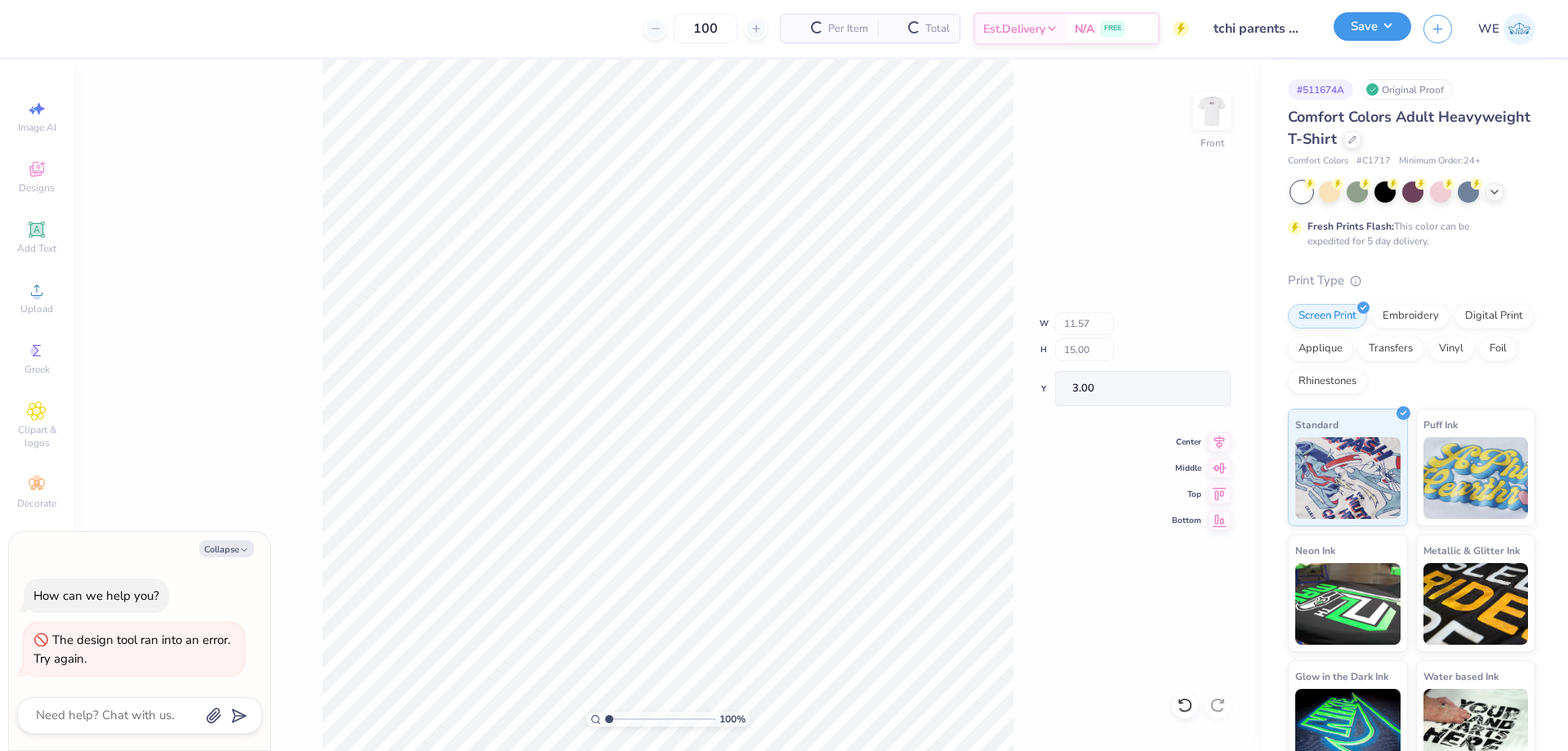
click at [1345, 23] on button "Save" at bounding box center [1372, 27] width 77 height 29
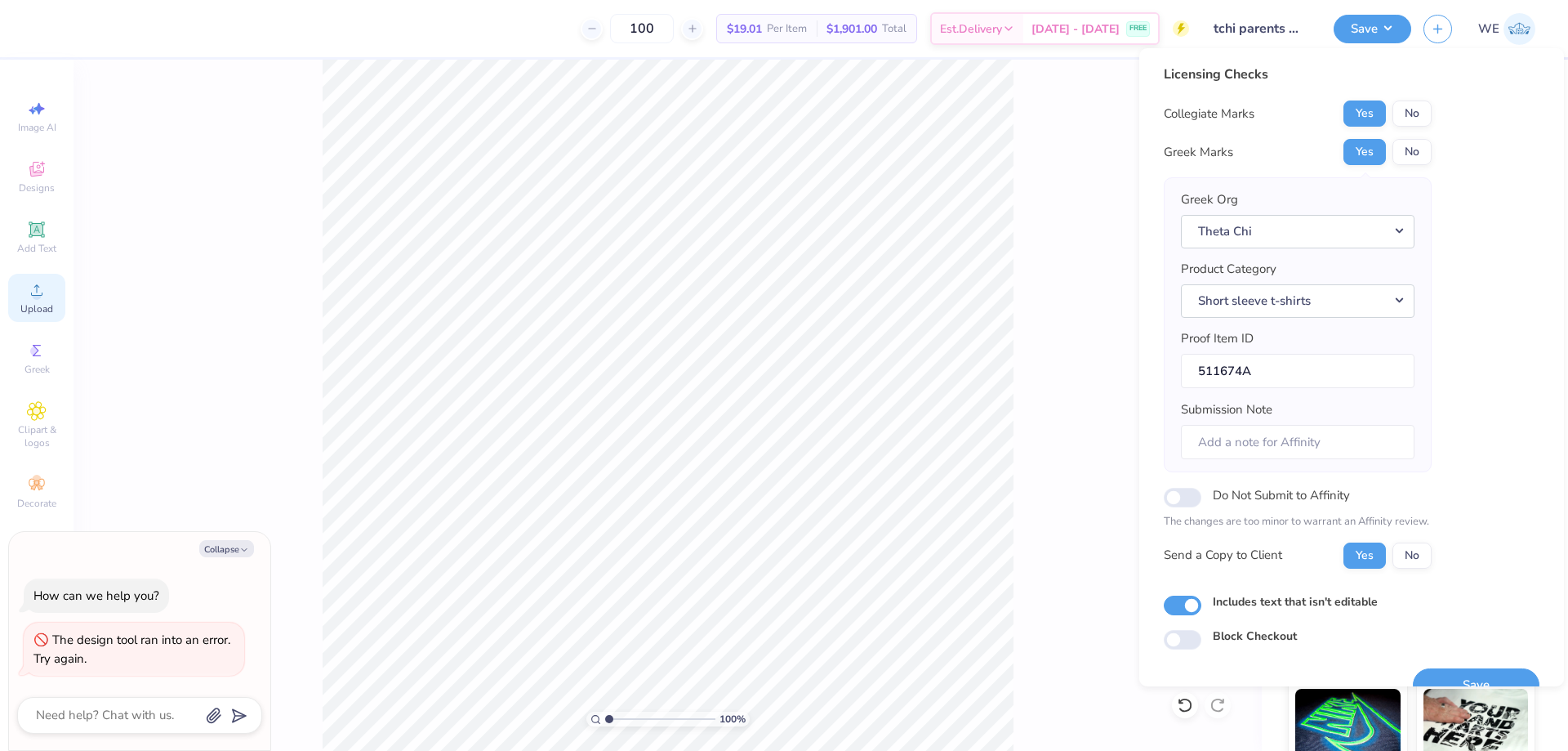
click at [53, 306] on span "Upload" at bounding box center [37, 308] width 33 height 13
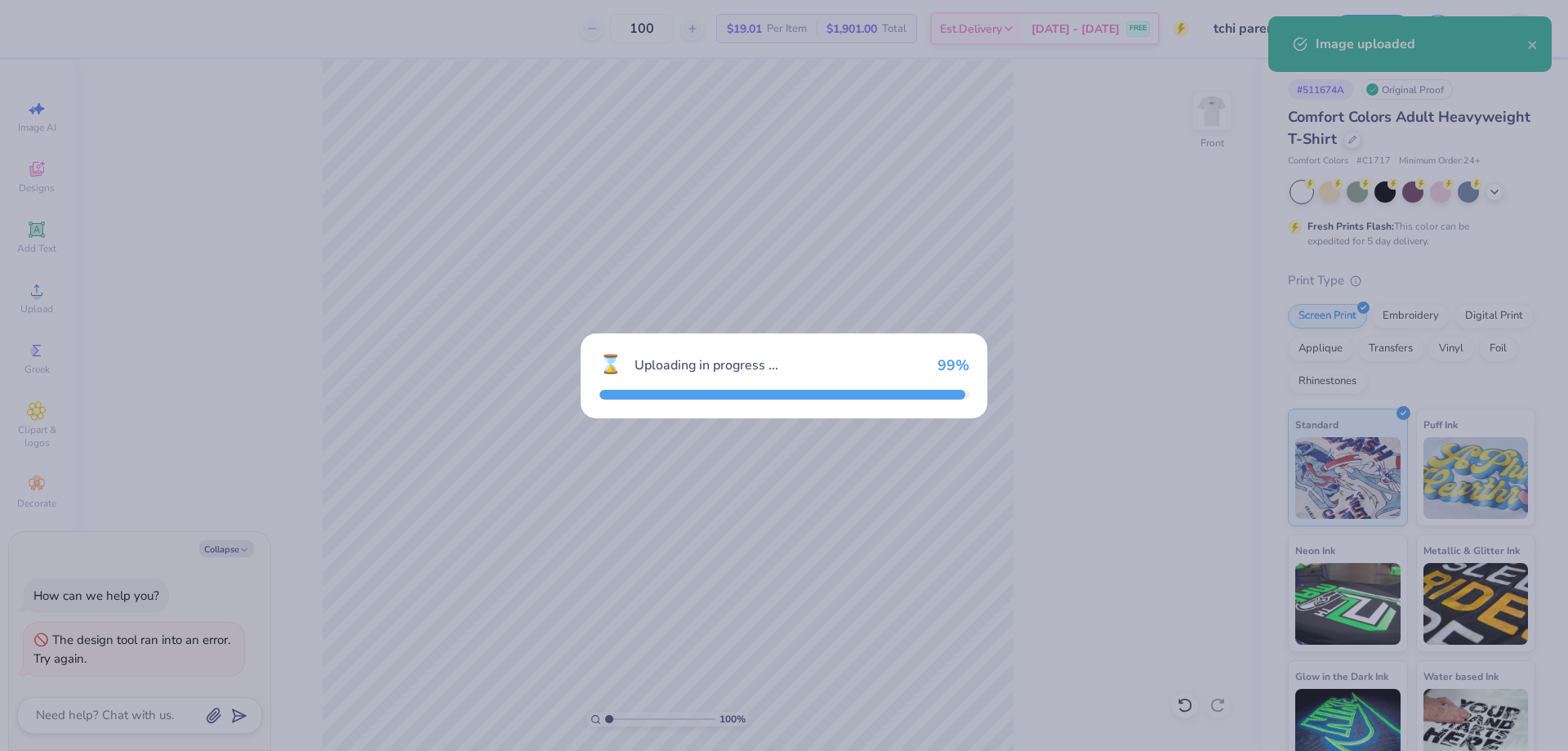
type textarea "x"
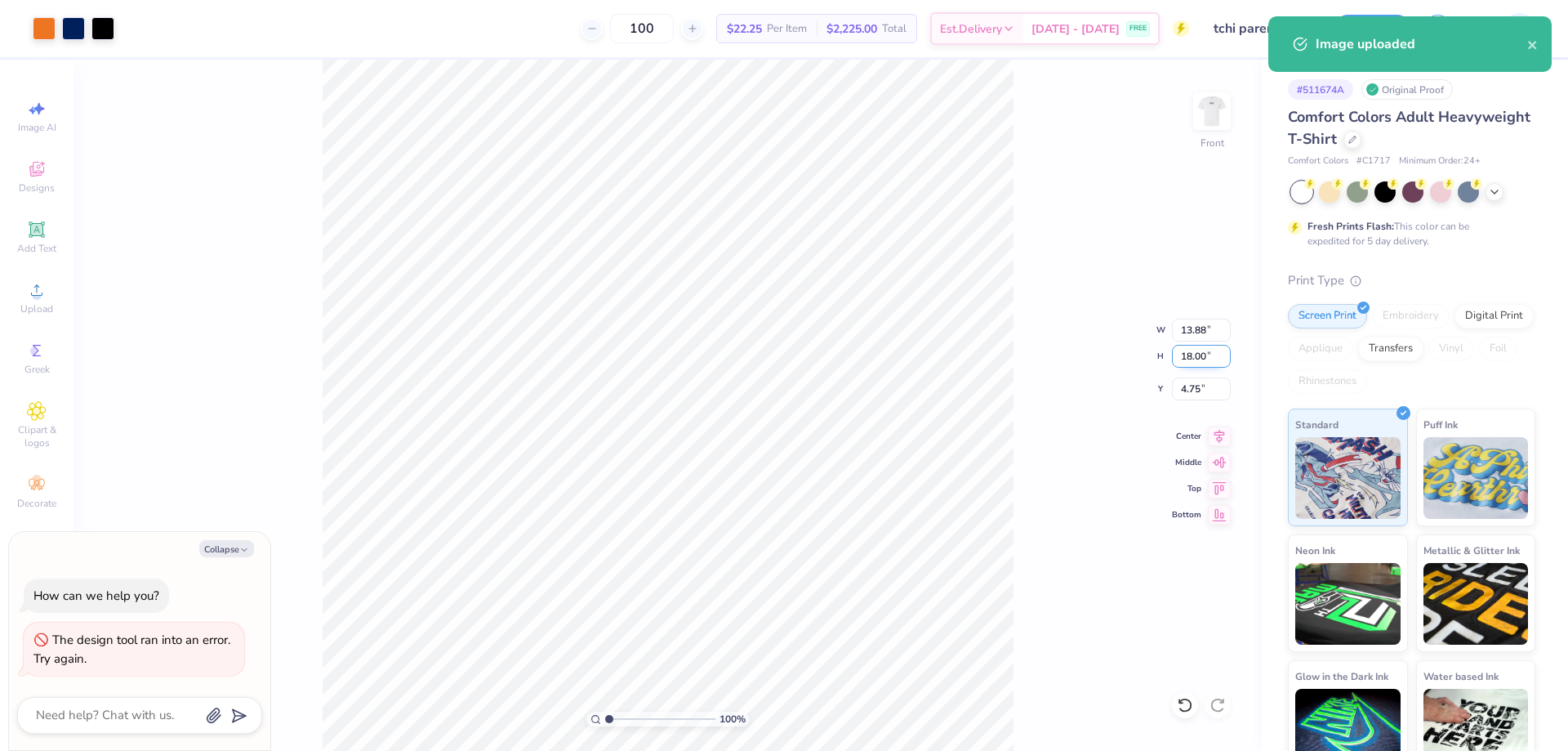
click at [1204, 364] on input "18.00" at bounding box center [1201, 356] width 59 height 23
type input "15"
type textarea "x"
type input "11.57"
type input "15.00"
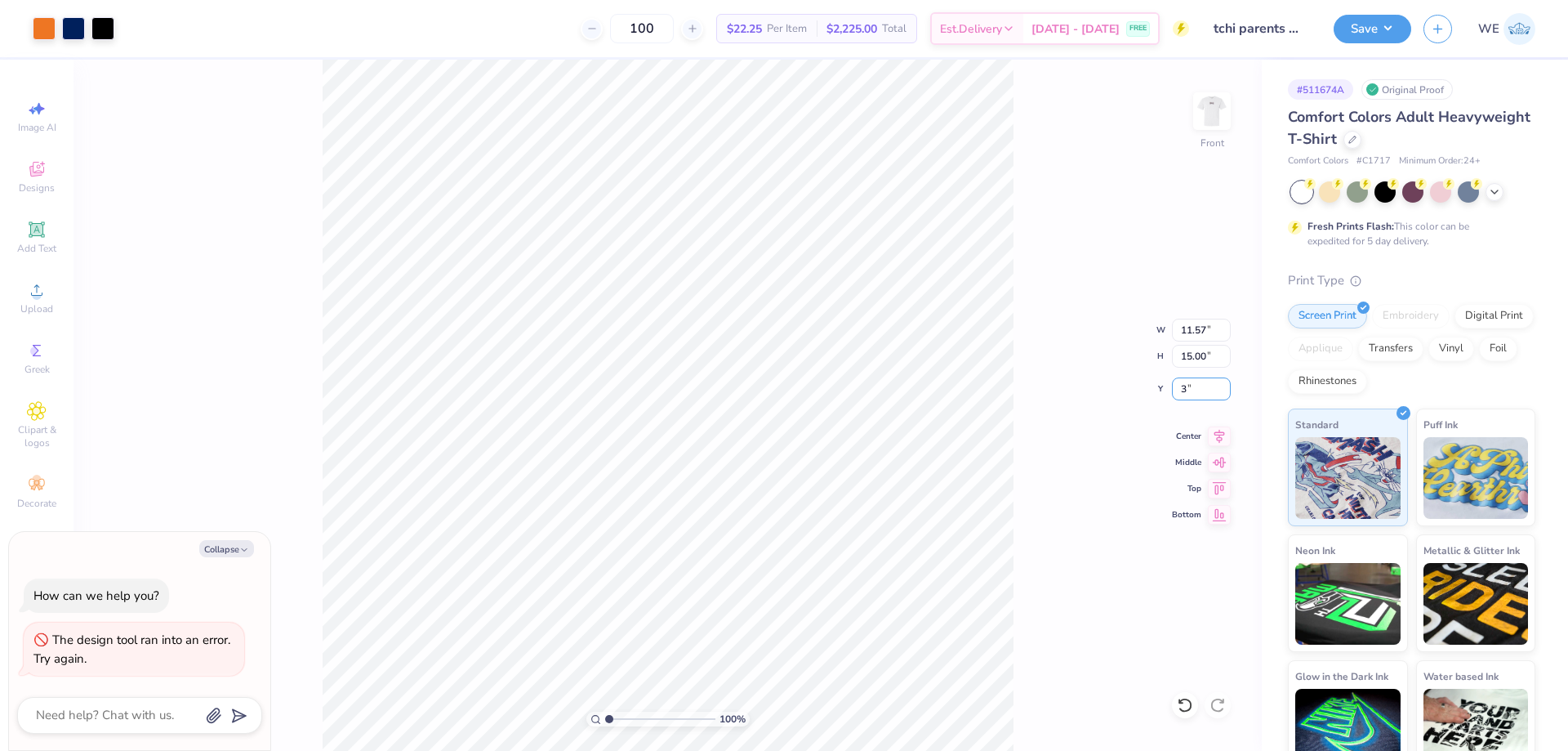
type input "3"
type textarea "x"
type input "3.00"
click at [1380, 30] on button "Save" at bounding box center [1372, 27] width 77 height 29
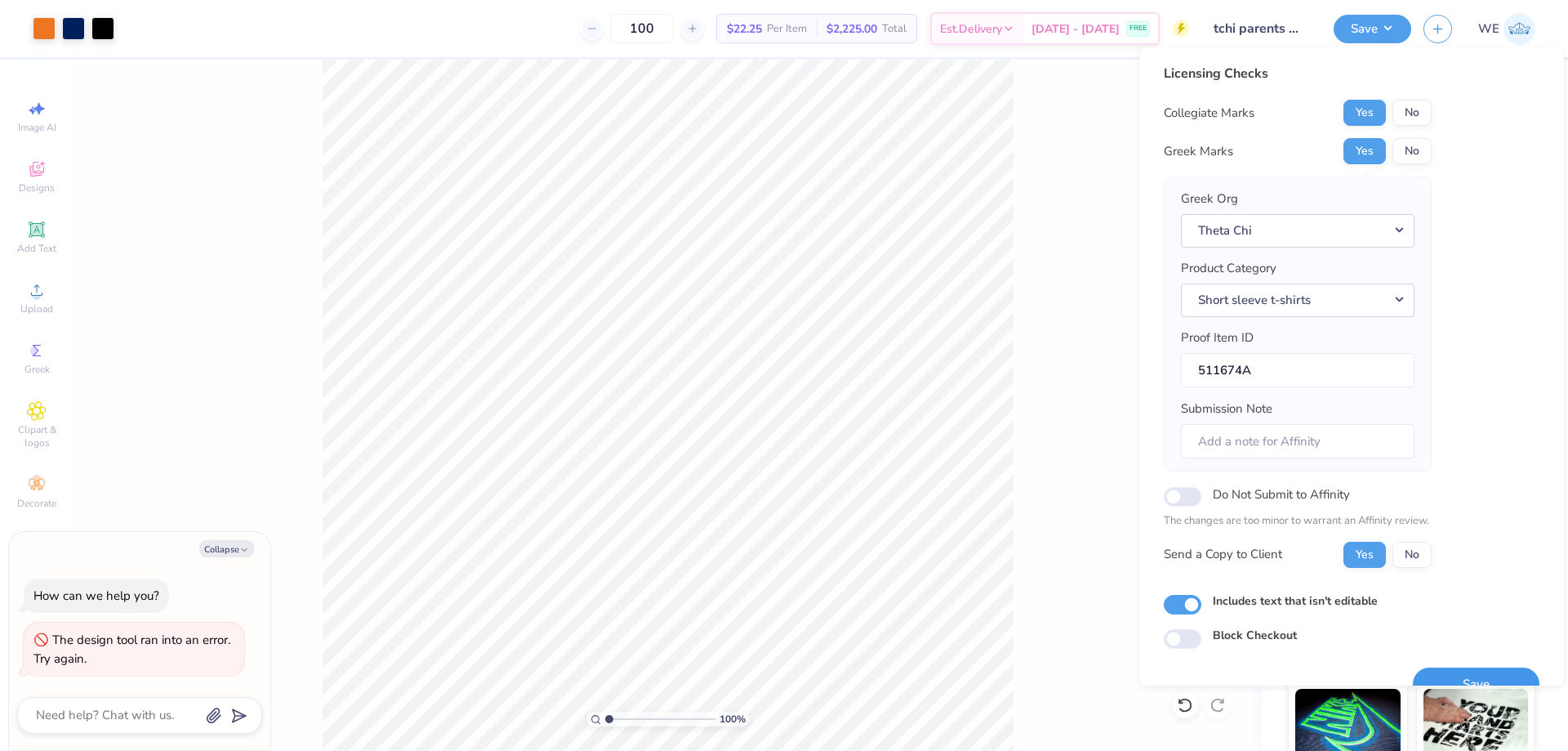
click at [1443, 669] on button "Save" at bounding box center [1476, 684] width 126 height 34
type textarea "x"
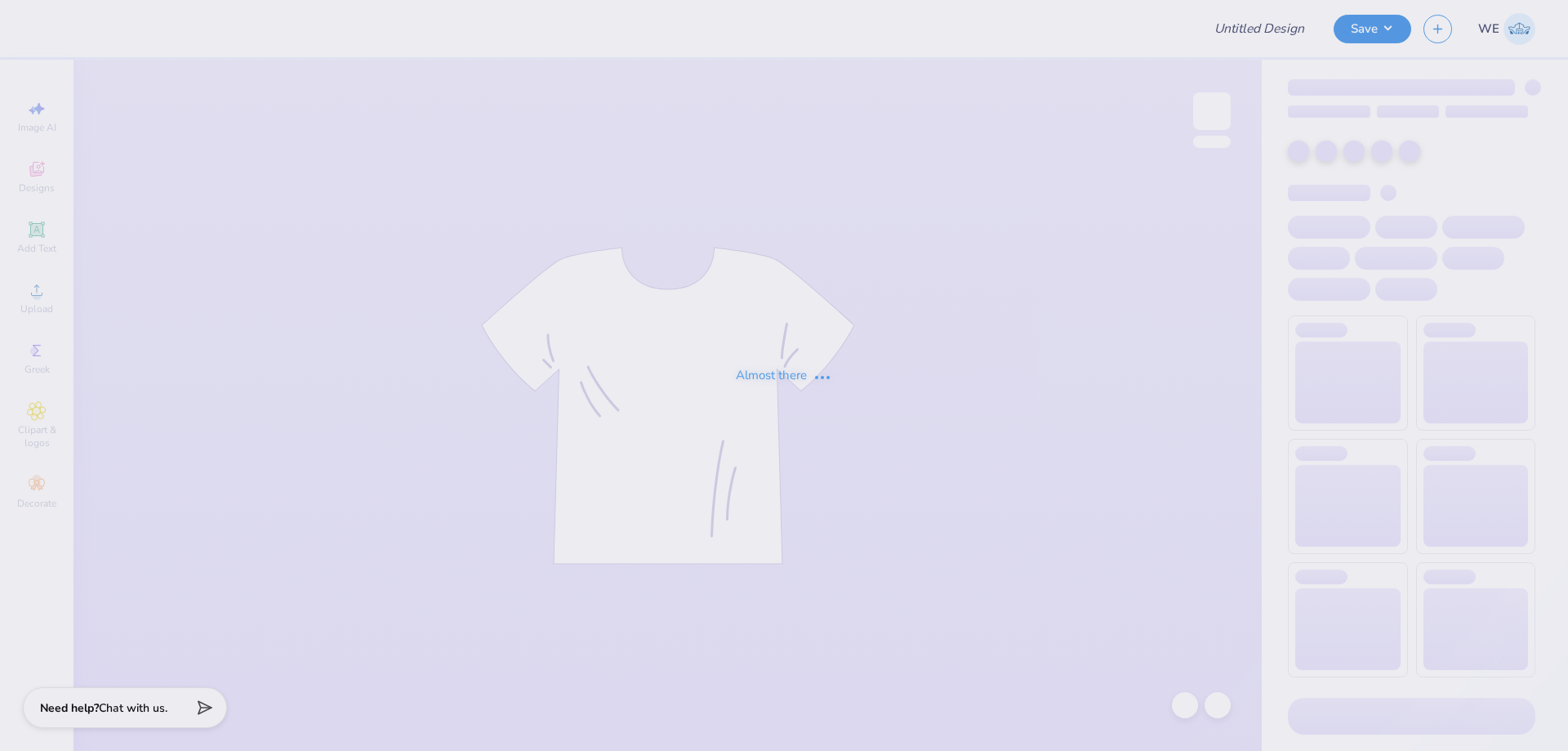
type input "Pine Lake Cheer Team Merch"
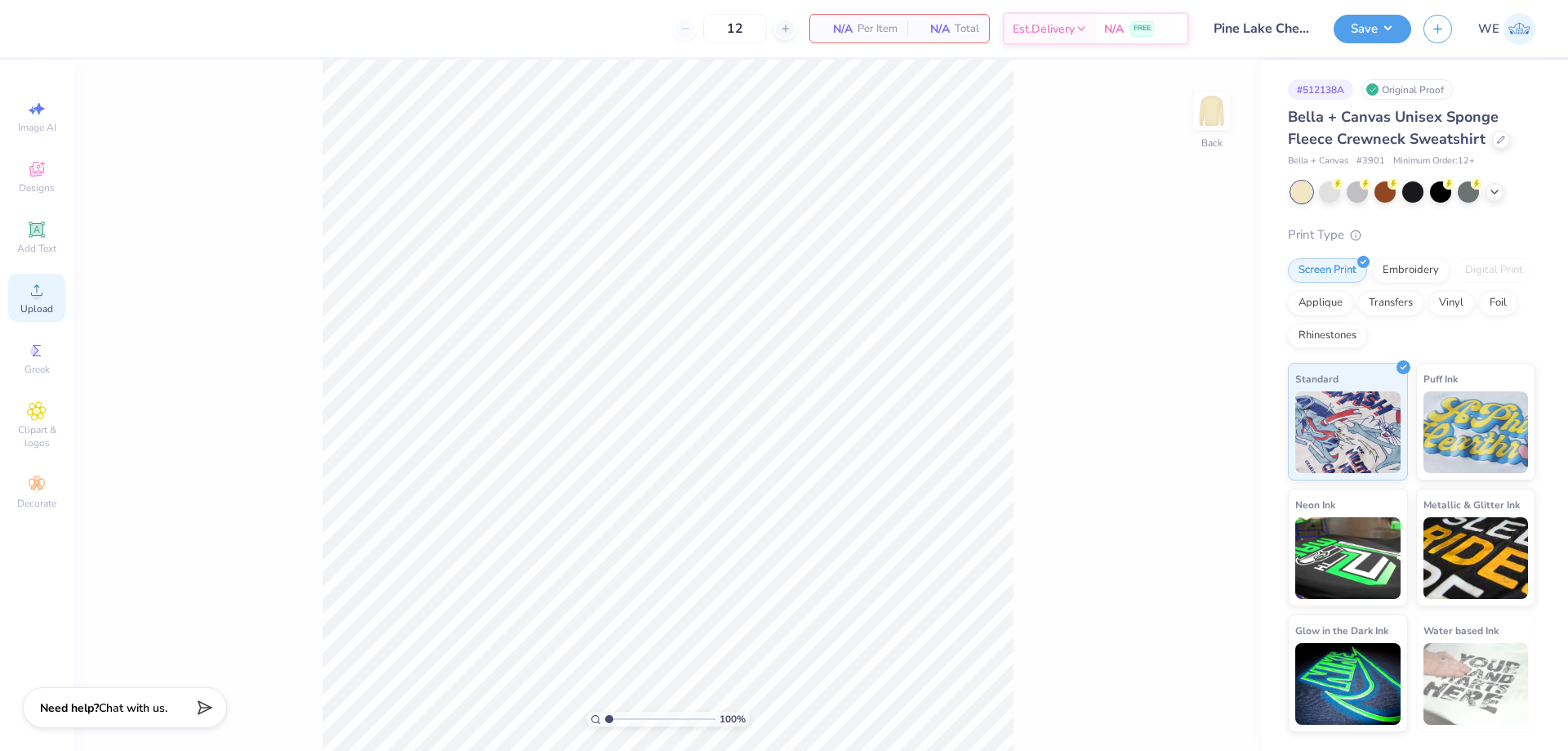
click at [49, 298] on div "Upload" at bounding box center [37, 298] width 57 height 48
click at [35, 302] on span "Upload" at bounding box center [37, 308] width 33 height 13
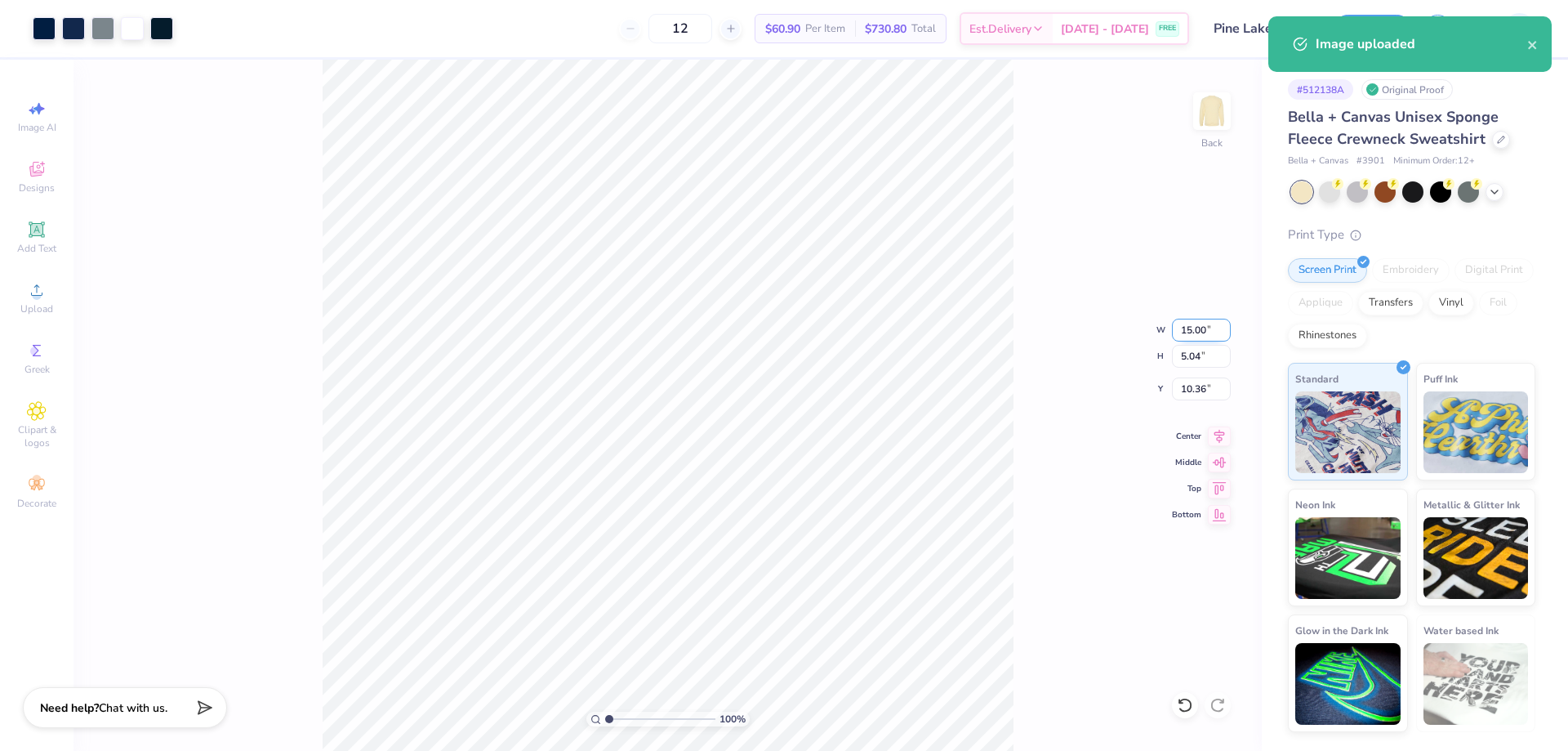
click at [1189, 334] on input "15.00" at bounding box center [1201, 331] width 59 height 23
type input "12"
type input "4.03"
type input "12.00"
type input "3.00"
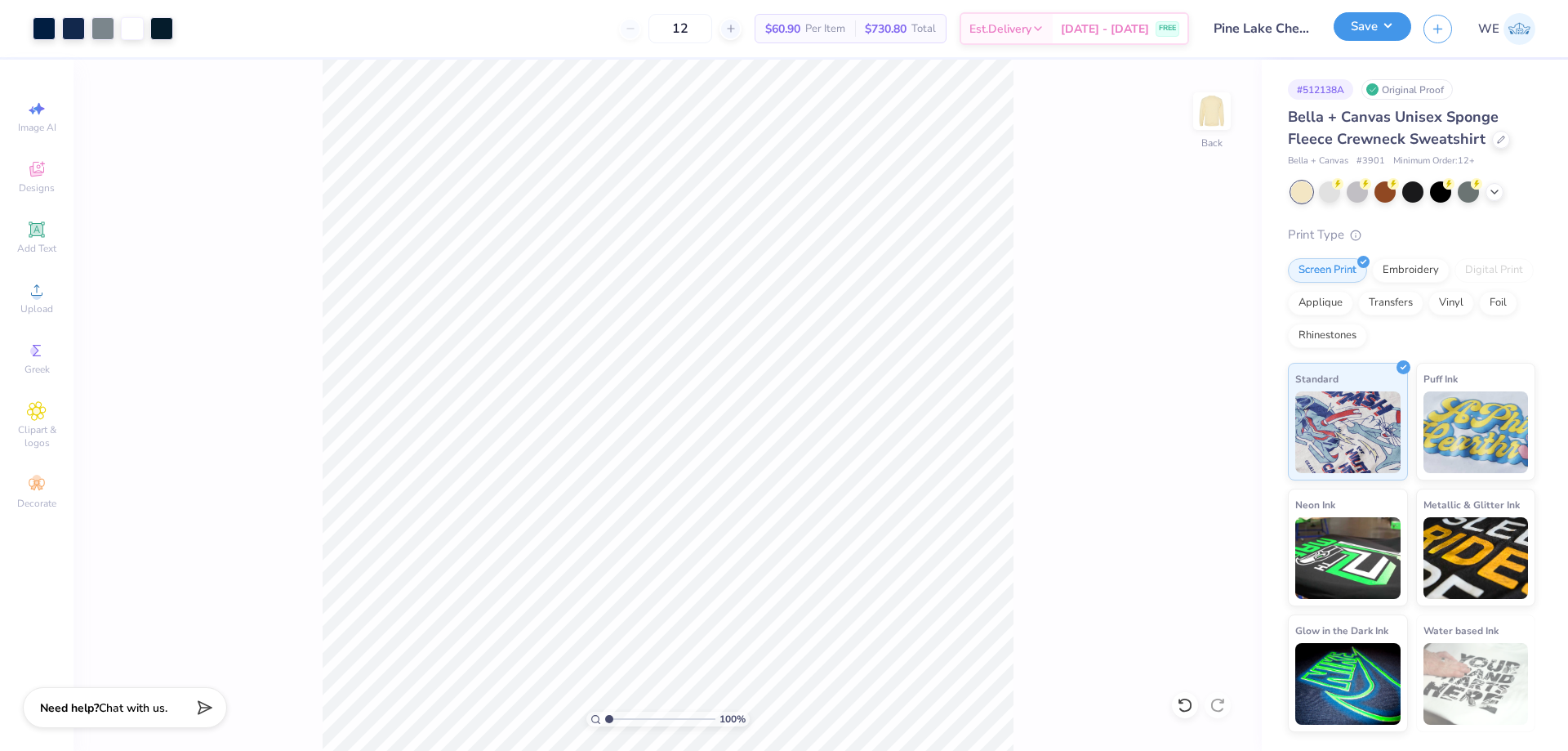
click at [1359, 28] on button "Save" at bounding box center [1372, 27] width 77 height 29
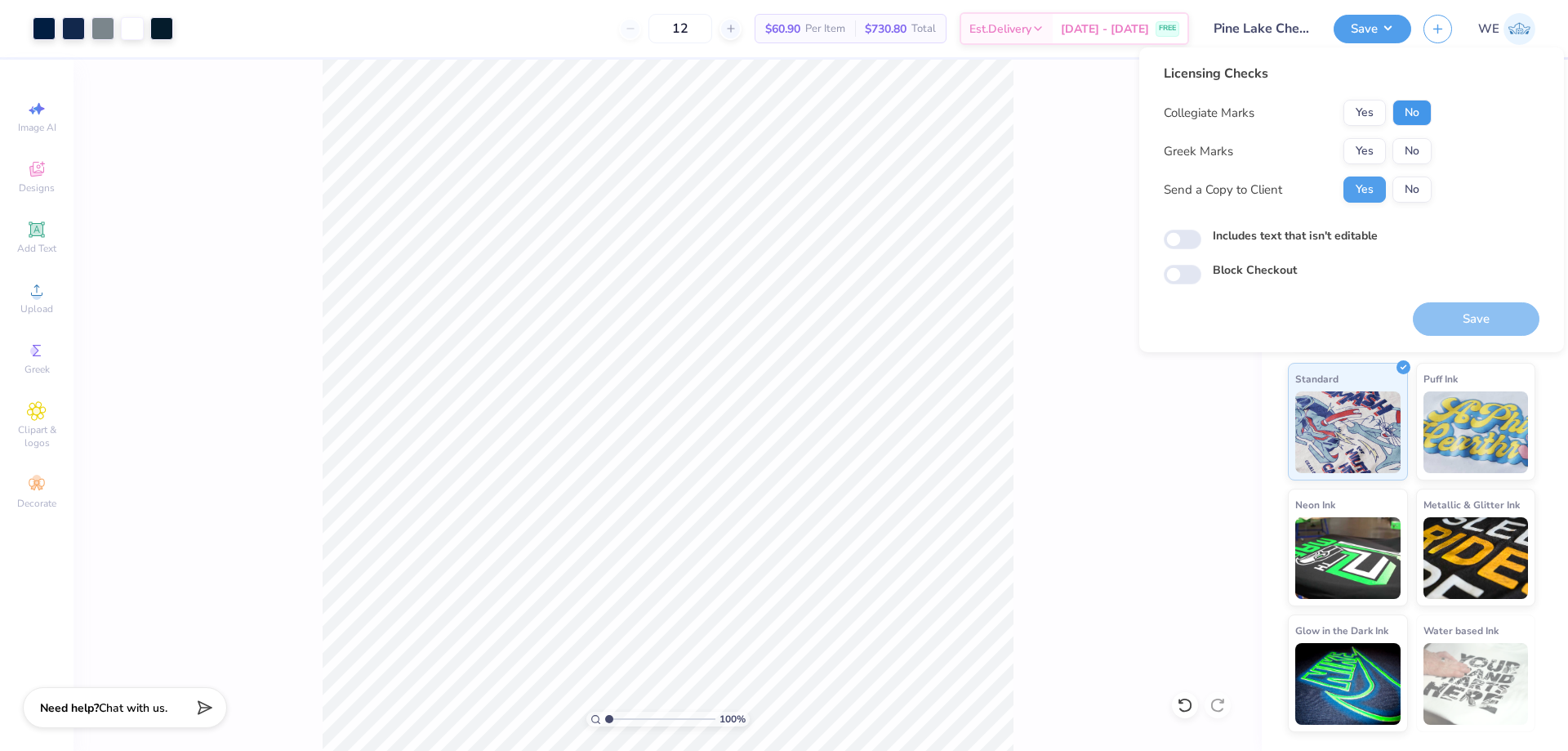
click at [1419, 117] on button "No" at bounding box center [1412, 112] width 39 height 26
click at [1412, 145] on button "No" at bounding box center [1412, 151] width 39 height 26
click at [1193, 238] on input "Includes text that isn't editable" at bounding box center [1182, 240] width 37 height 20
checkbox input "true"
click at [1446, 318] on button "Save" at bounding box center [1476, 319] width 126 height 34
